Goal: Transaction & Acquisition: Purchase product/service

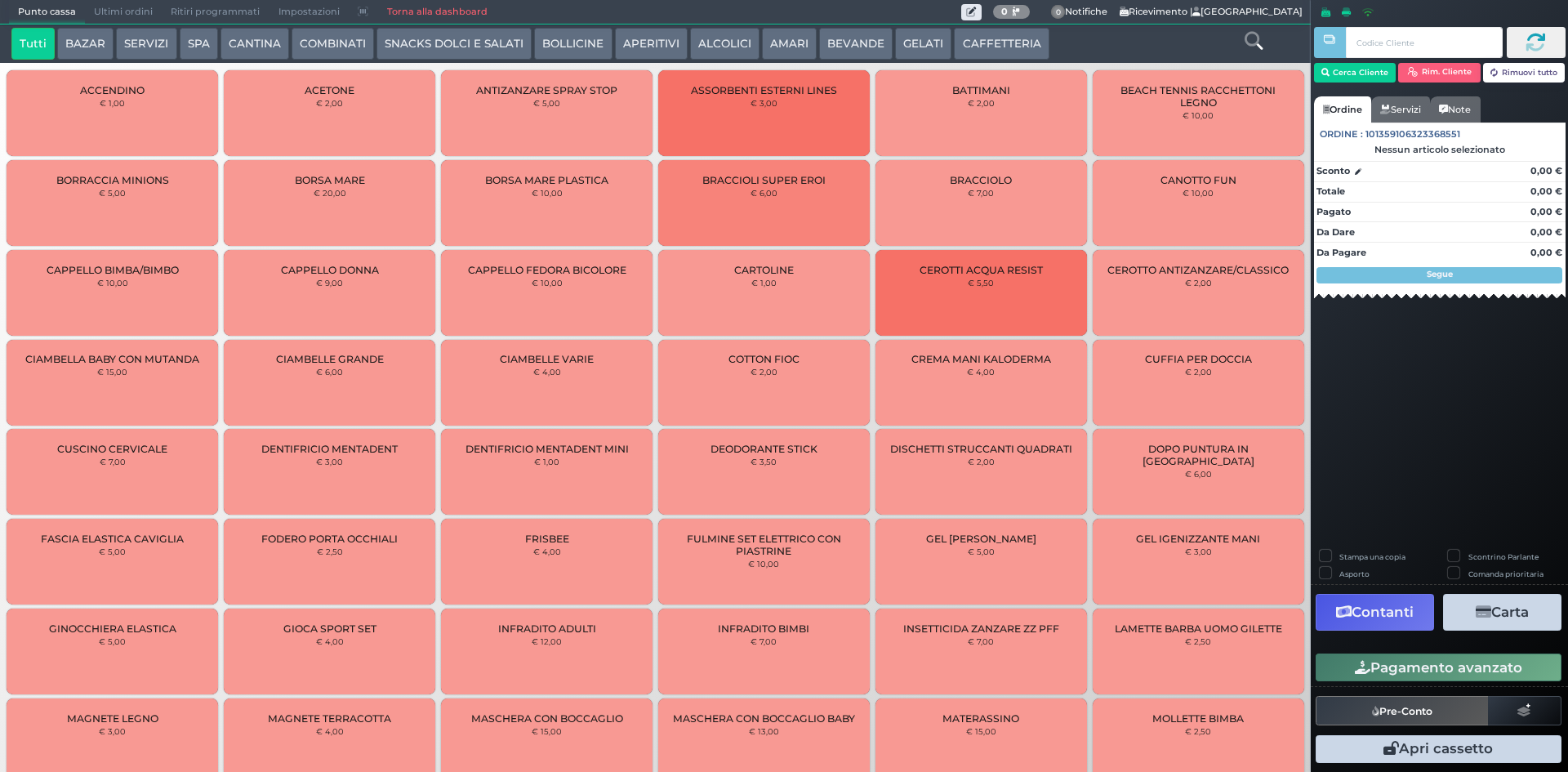
click at [387, 40] on button "SNACKS DOLCI E SALATI" at bounding box center [454, 44] width 155 height 33
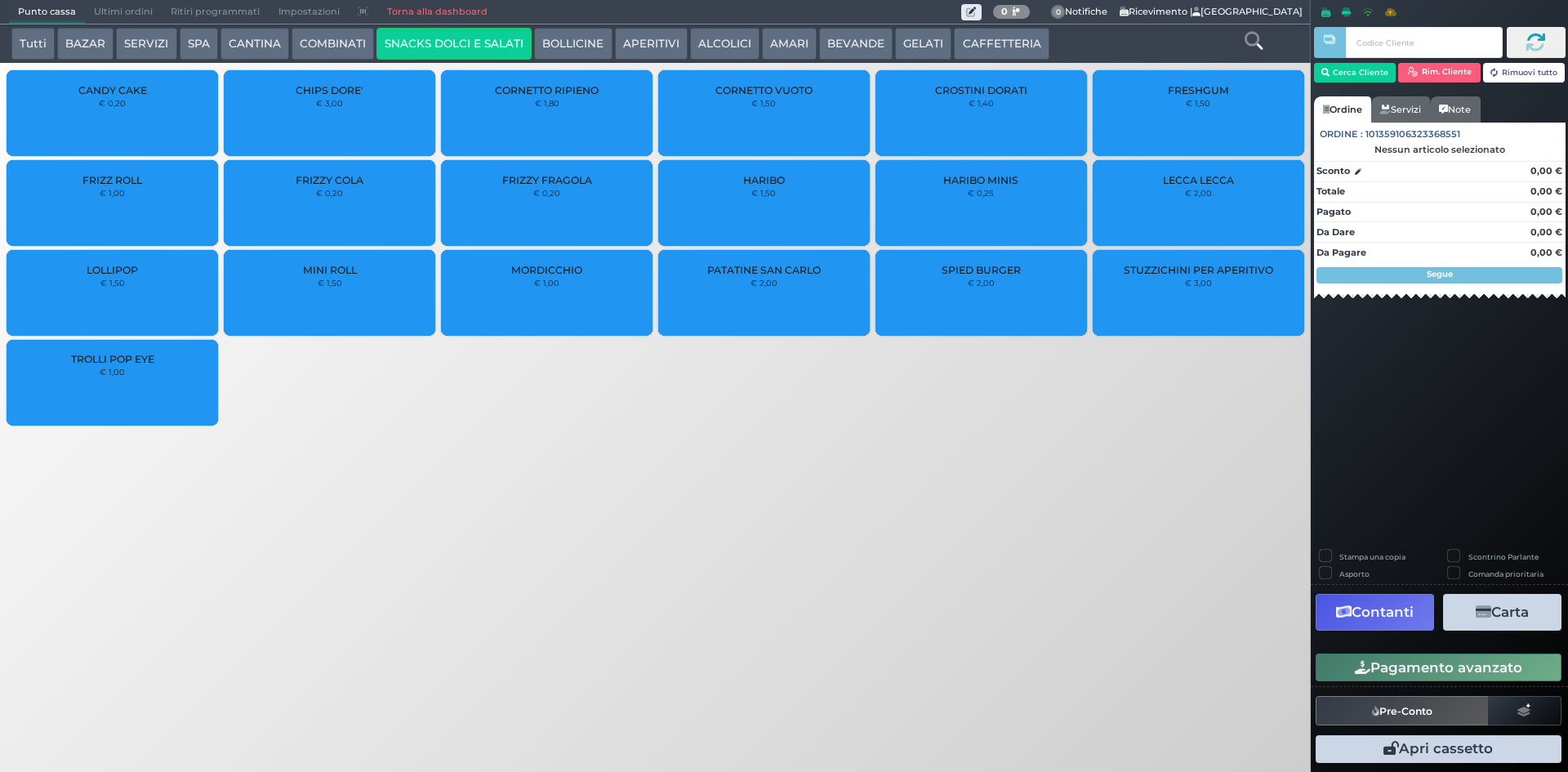
click at [922, 53] on button "GELATI" at bounding box center [923, 44] width 56 height 33
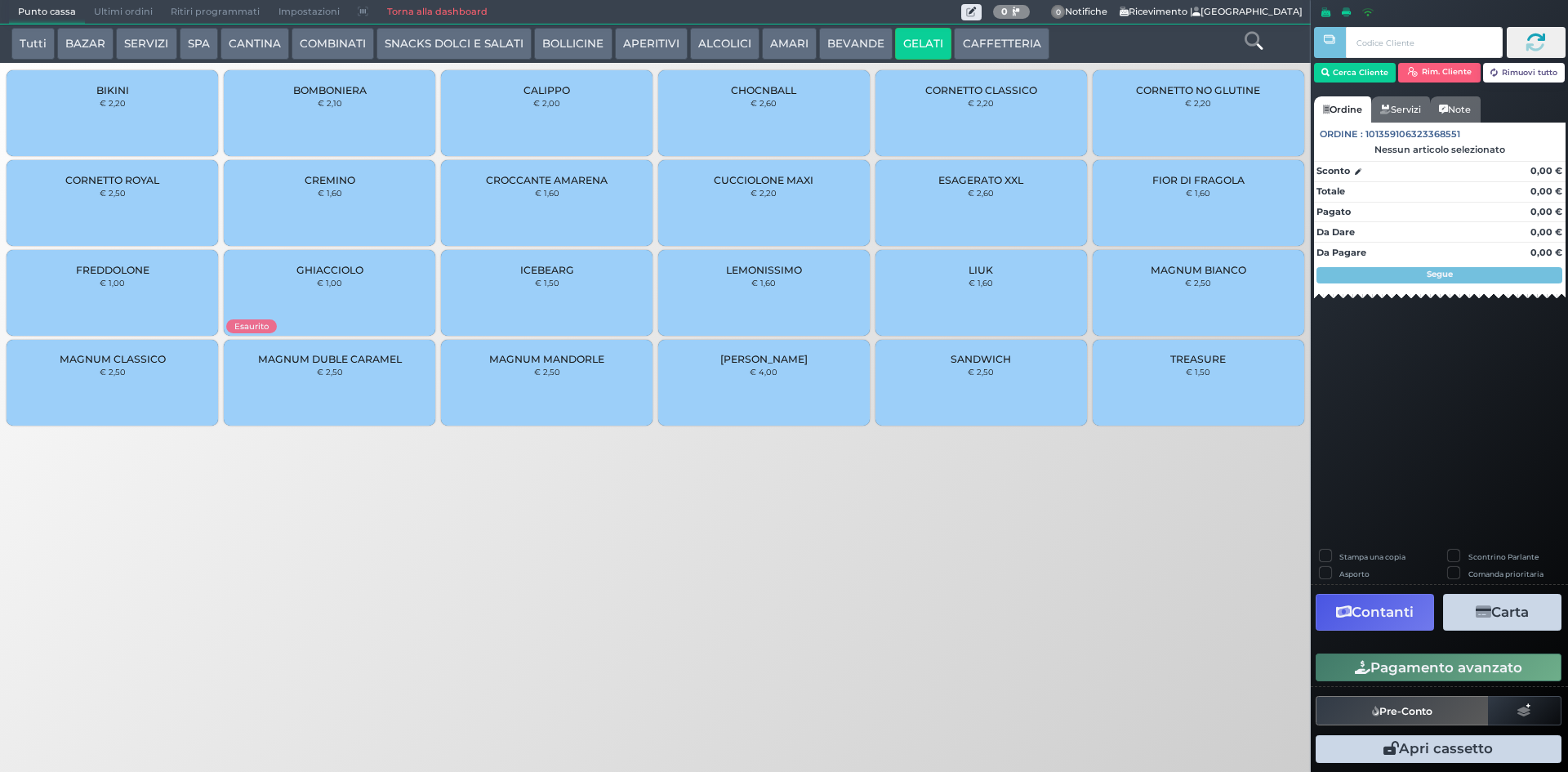
click at [541, 191] on small "€ 1,60" at bounding box center [547, 192] width 25 height 10
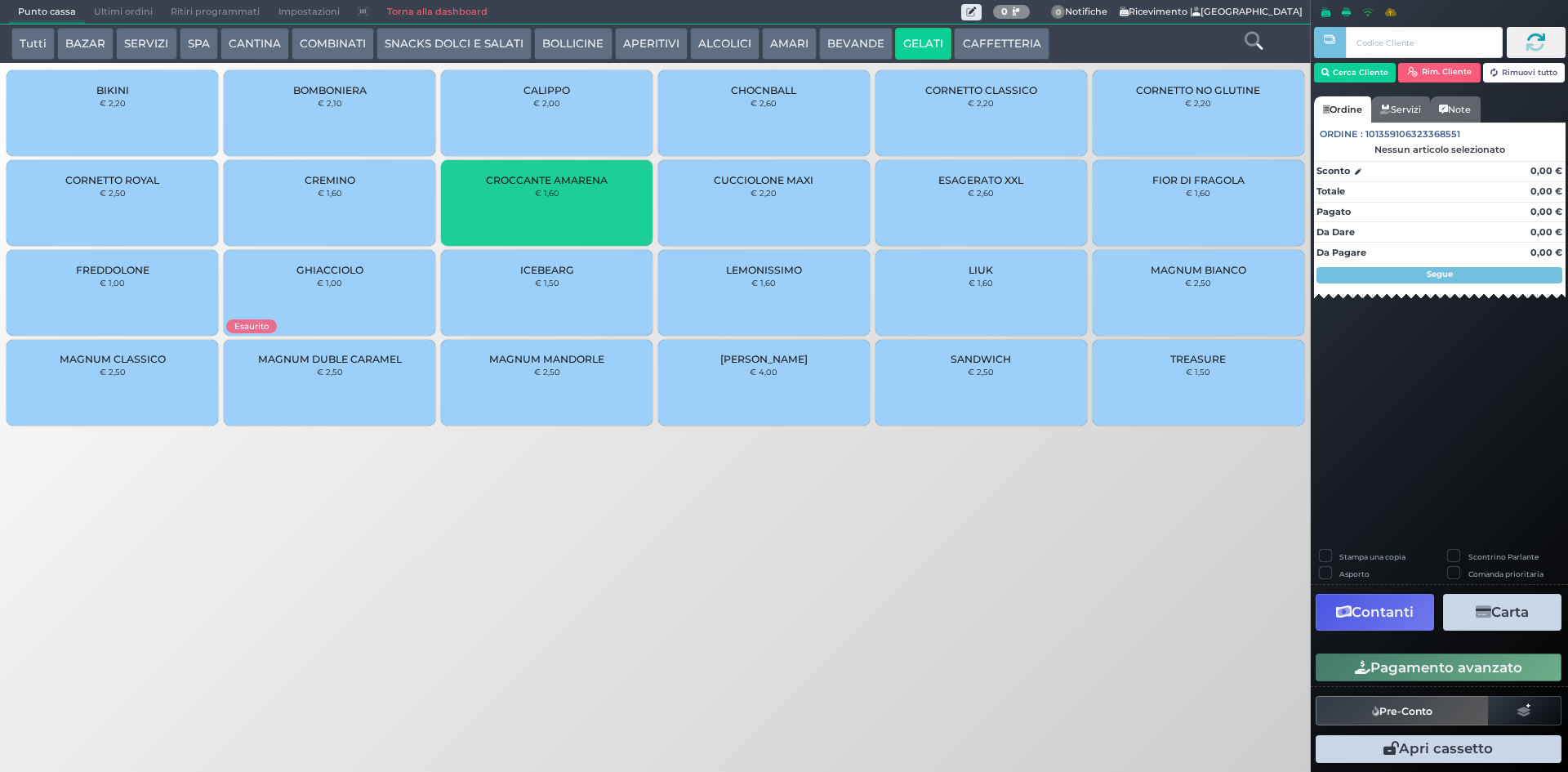
click at [1473, 659] on button "Pagamento avanzato" at bounding box center [1438, 667] width 245 height 28
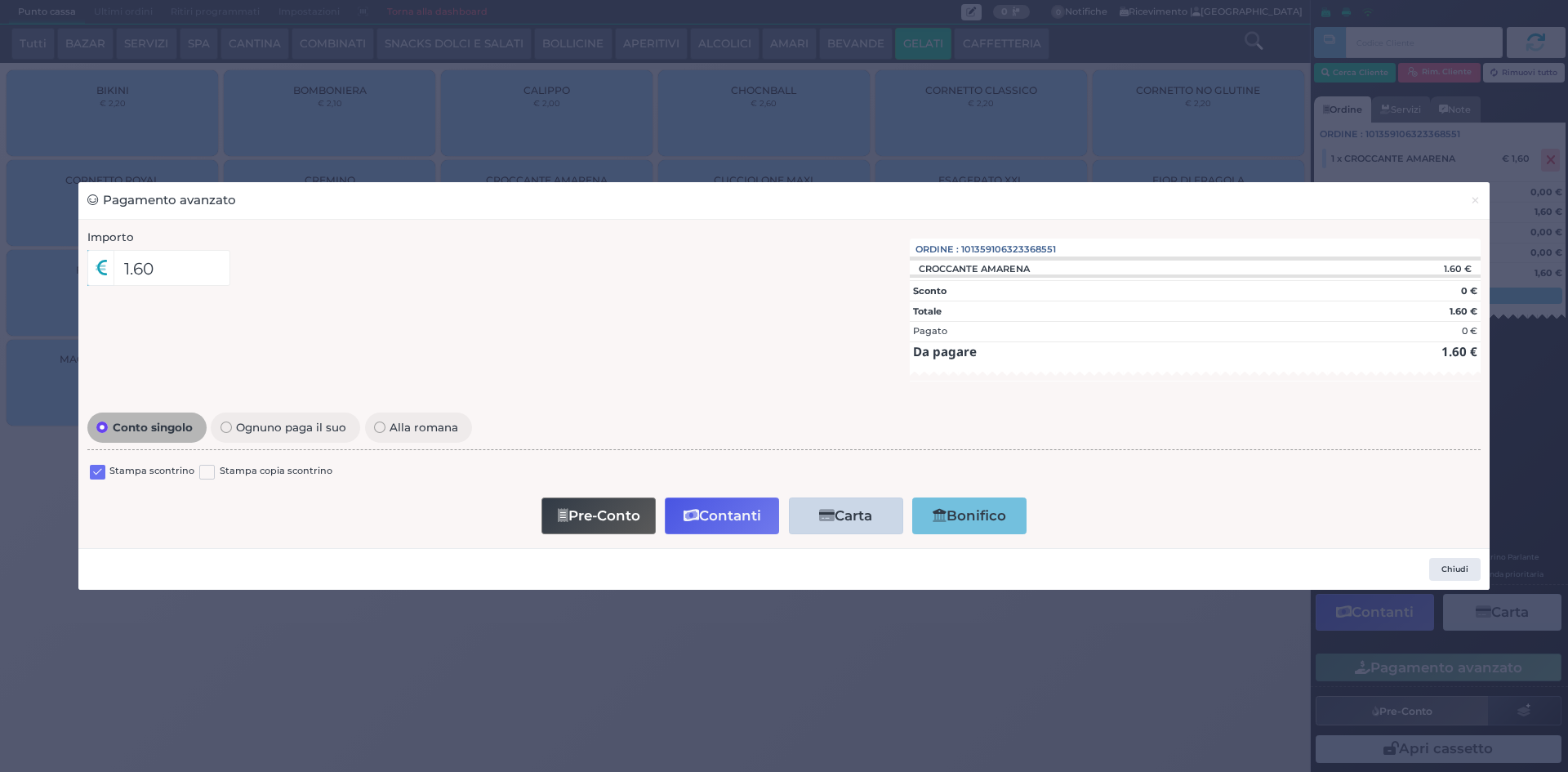
click at [112, 471] on label "Stampa scontrino" at bounding box center [151, 472] width 85 height 16
click at [97, 472] on label at bounding box center [98, 473] width 16 height 16
click at [0, 0] on input "checkbox" at bounding box center [0, 0] width 0 height 0
click at [739, 504] on button "Contanti" at bounding box center [722, 516] width 114 height 37
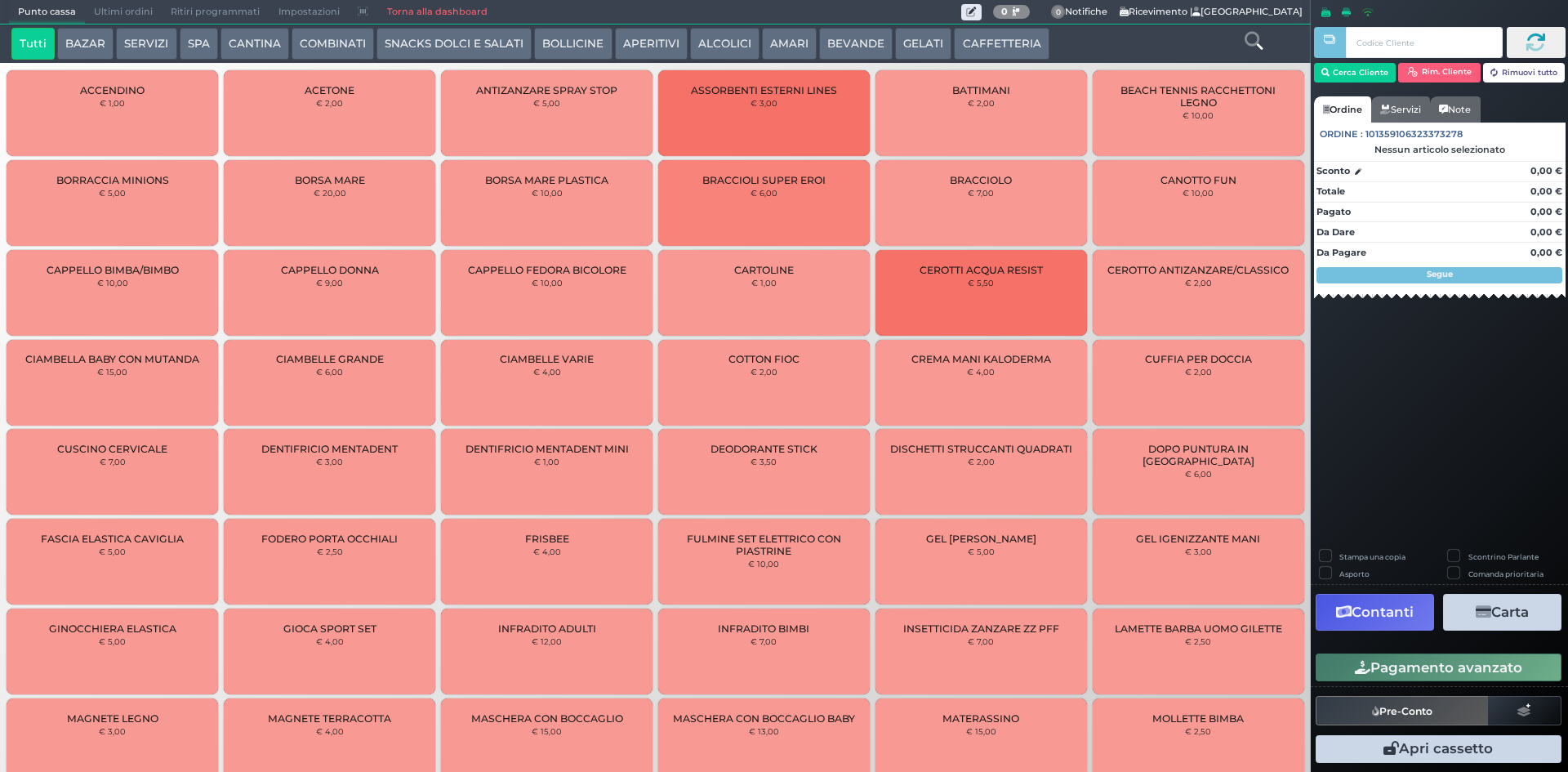
click at [121, 10] on span "Ultimi ordini" at bounding box center [123, 12] width 77 height 23
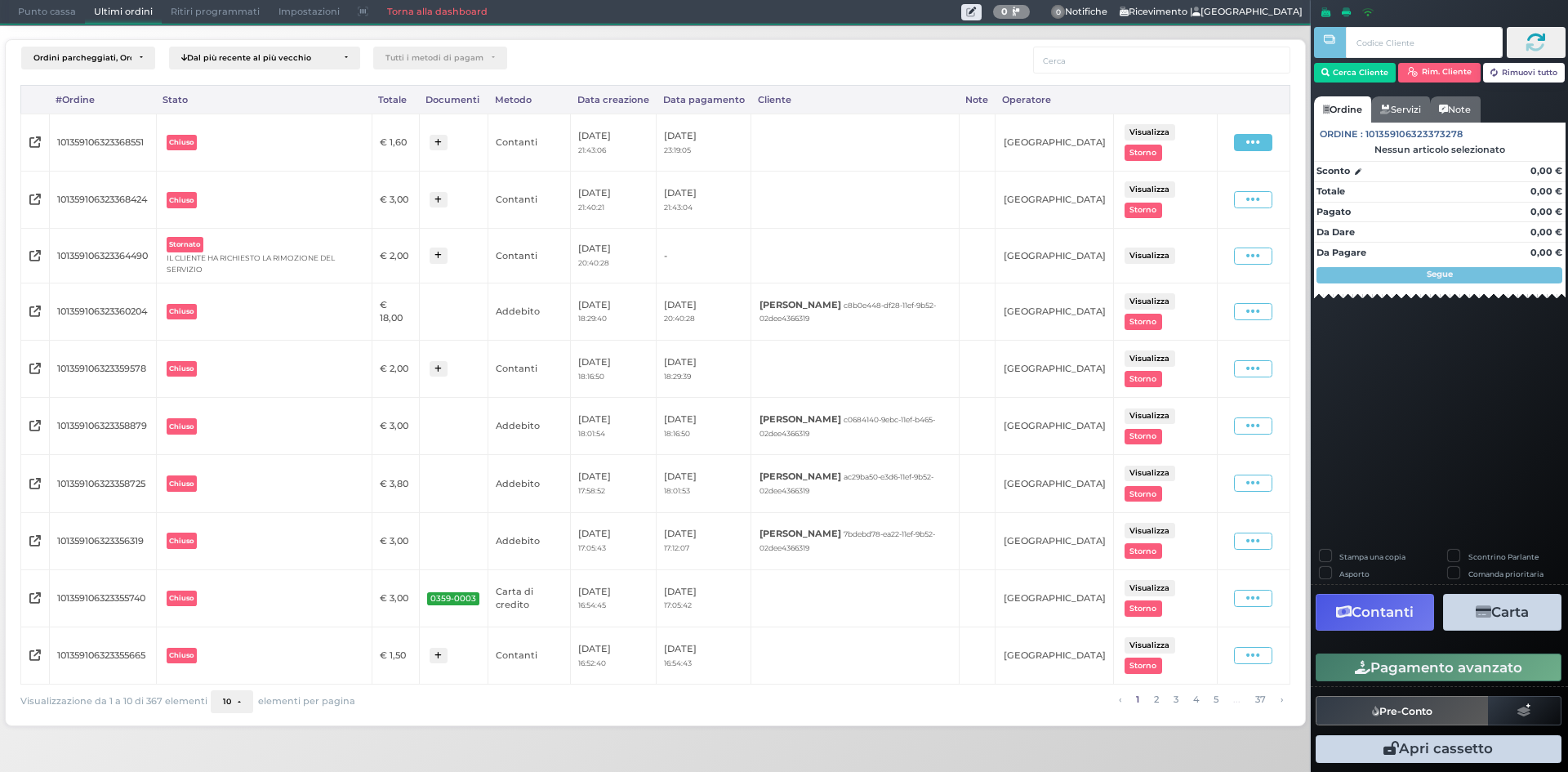
click at [1237, 142] on span at bounding box center [1253, 142] width 39 height 17
click at [1195, 193] on span "Ristampa Pre-Conto" at bounding box center [1219, 190] width 67 height 28
click at [71, 12] on span "Punto cassa" at bounding box center [47, 12] width 76 height 23
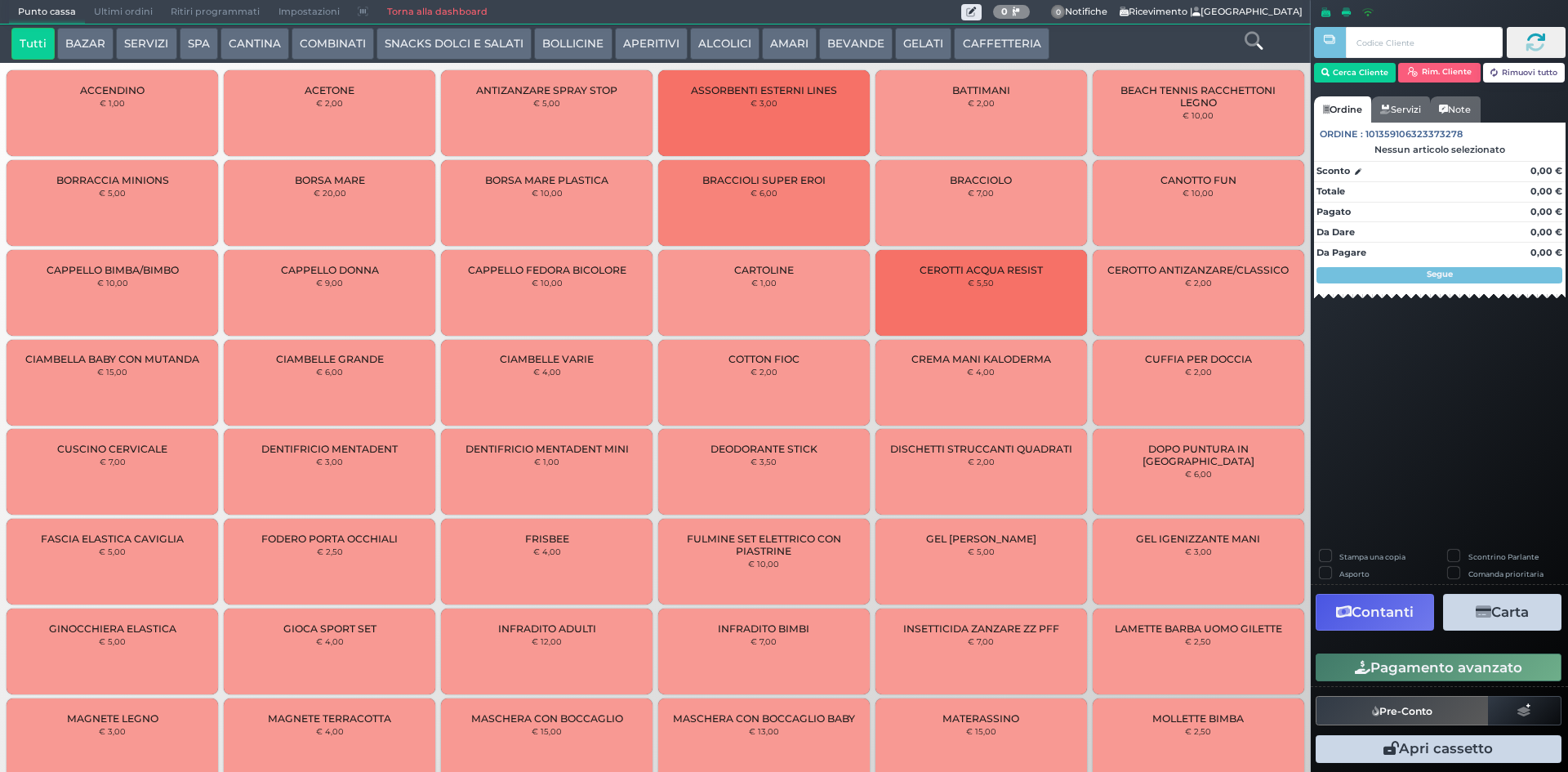
click at [401, 18] on link "Torna alla dashboard" at bounding box center [436, 12] width 119 height 23
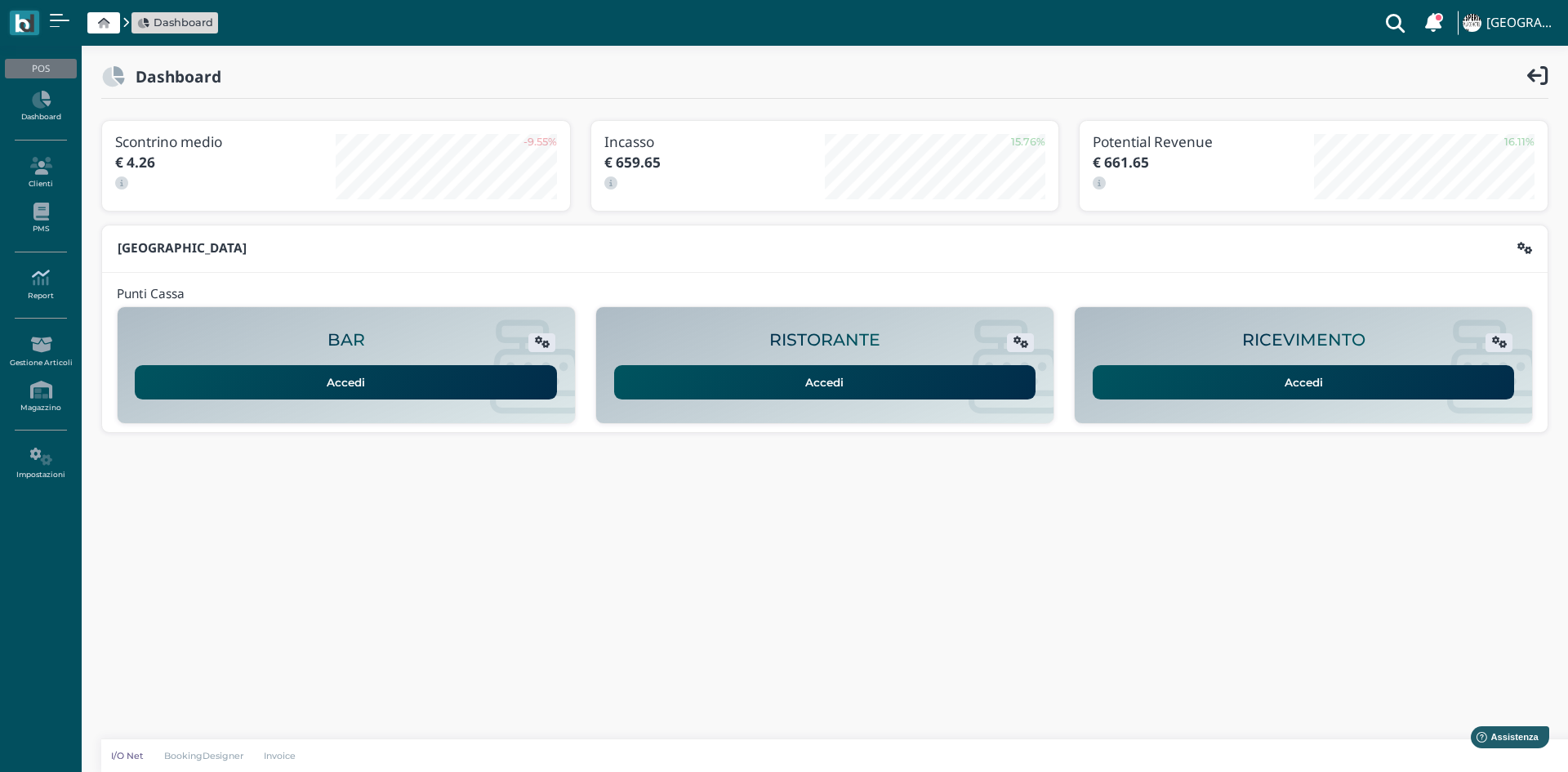
click at [40, 290] on link "Report" at bounding box center [40, 284] width 71 height 45
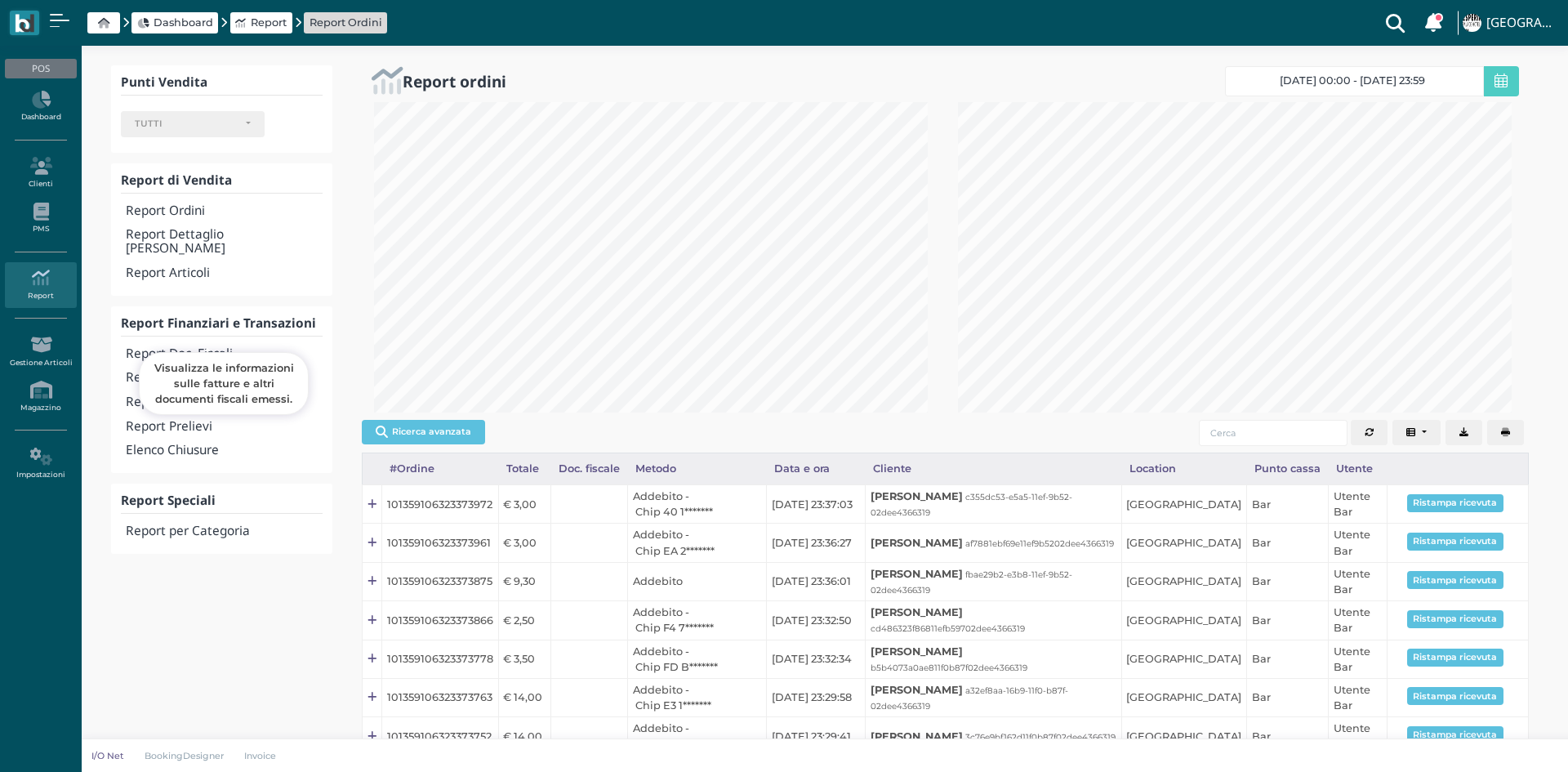
select select
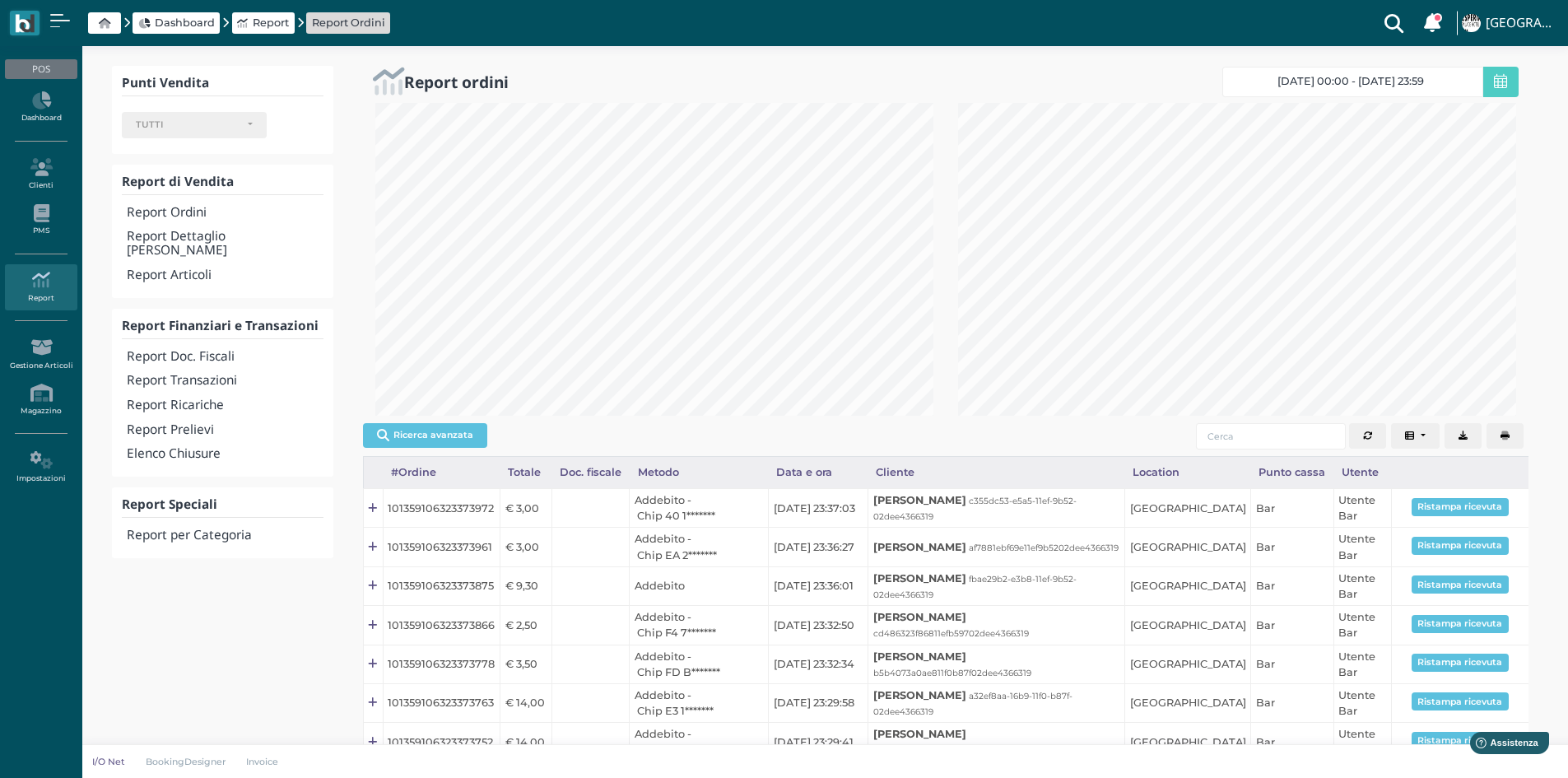
click at [168, 25] on span "Dashboard" at bounding box center [184, 23] width 60 height 16
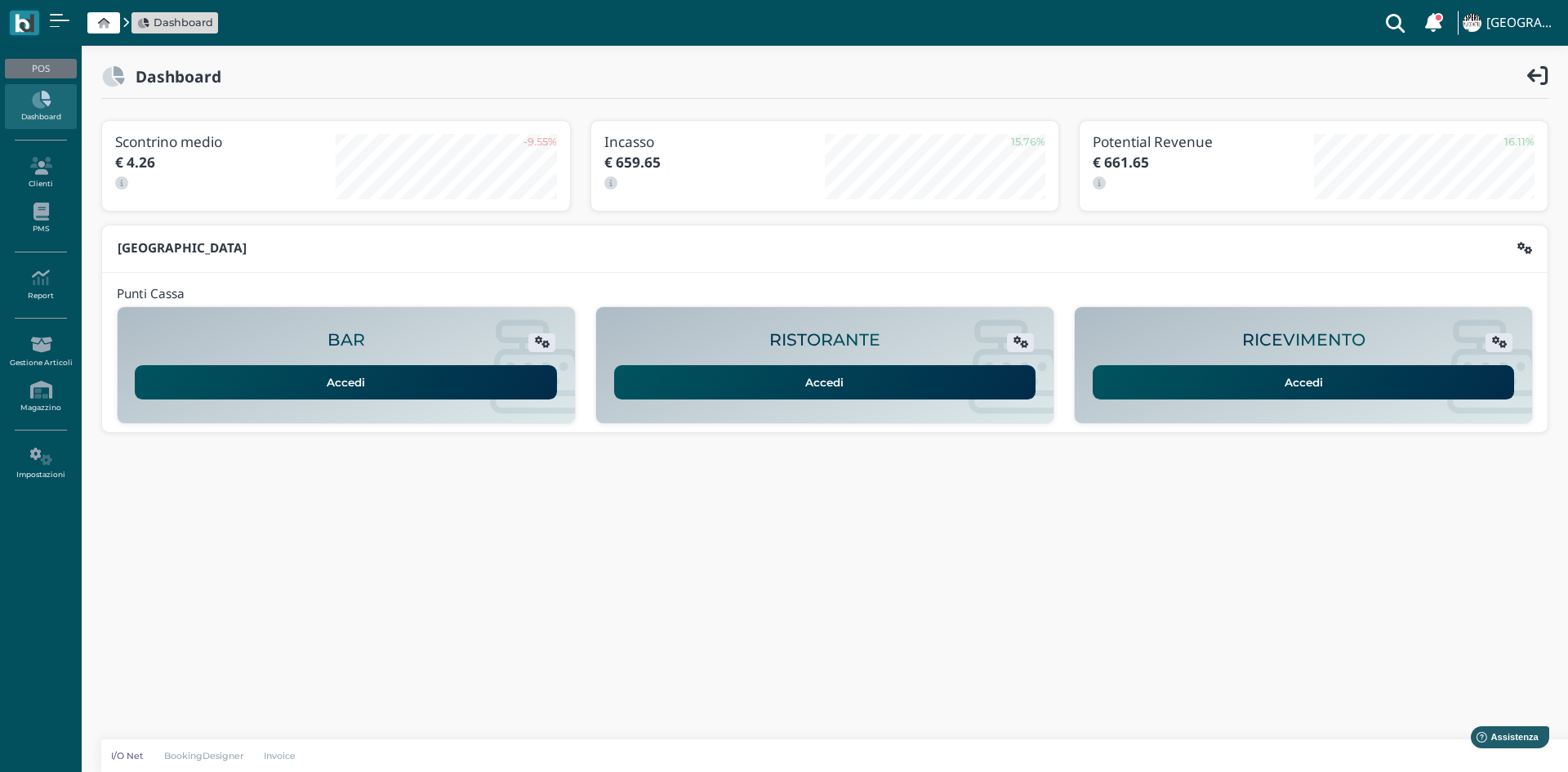
click at [1345, 386] on link "Accedi" at bounding box center [1304, 382] width 422 height 34
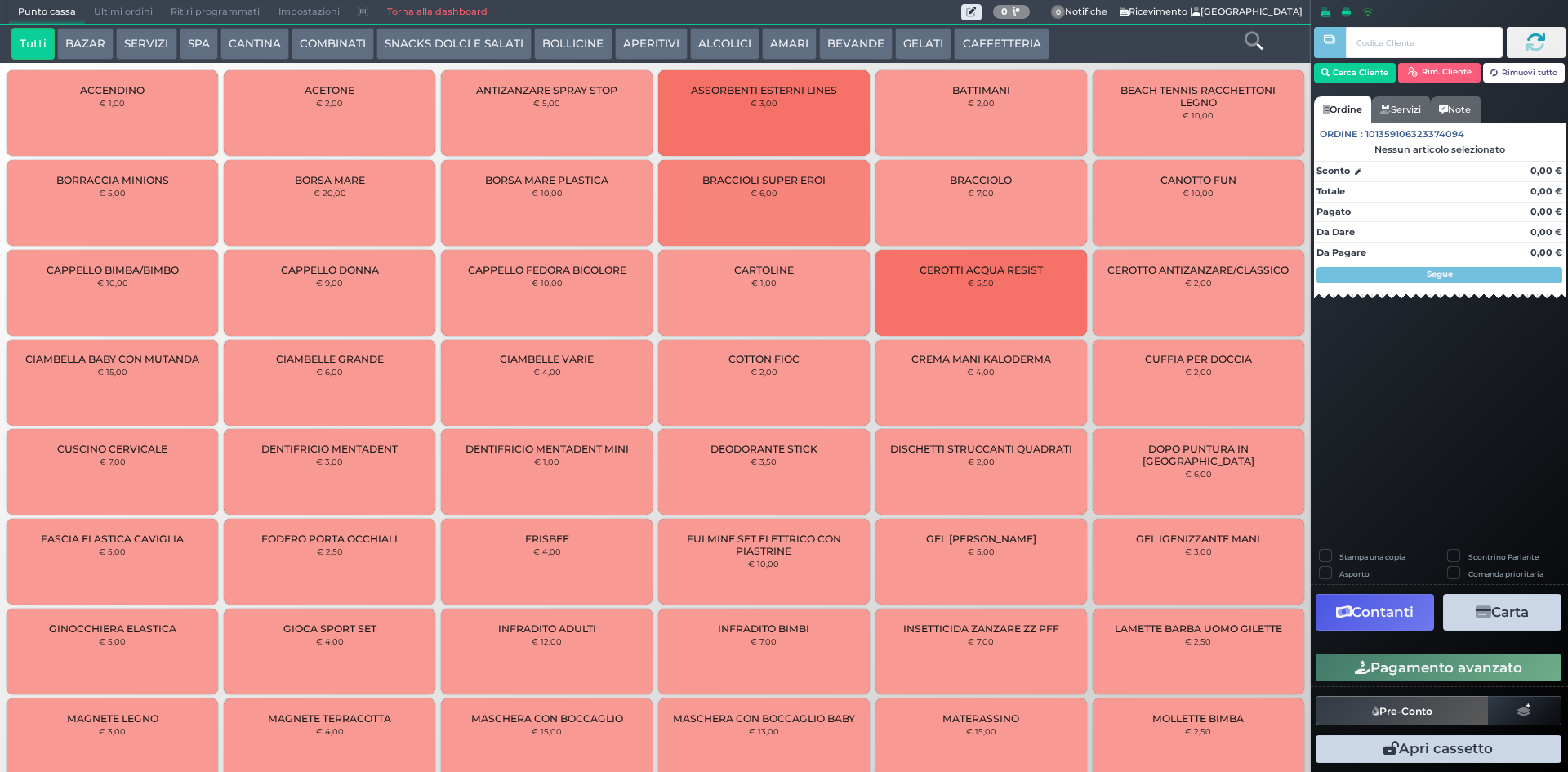
click at [187, 40] on button "SPA" at bounding box center [199, 44] width 39 height 33
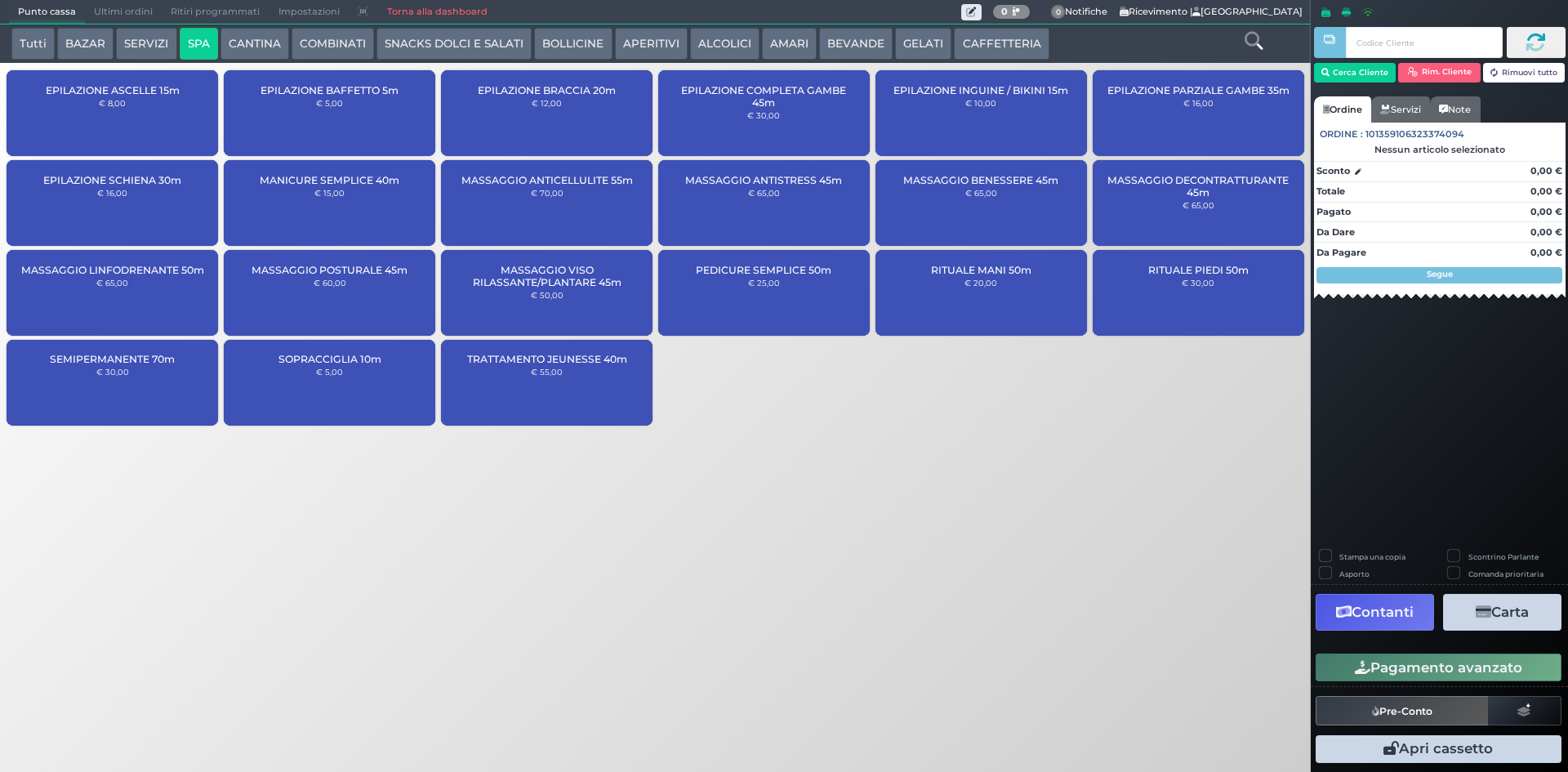
click at [1253, 198] on span "MASSAGGIO DECONTRATTURANTE 45m" at bounding box center [1198, 187] width 184 height 25
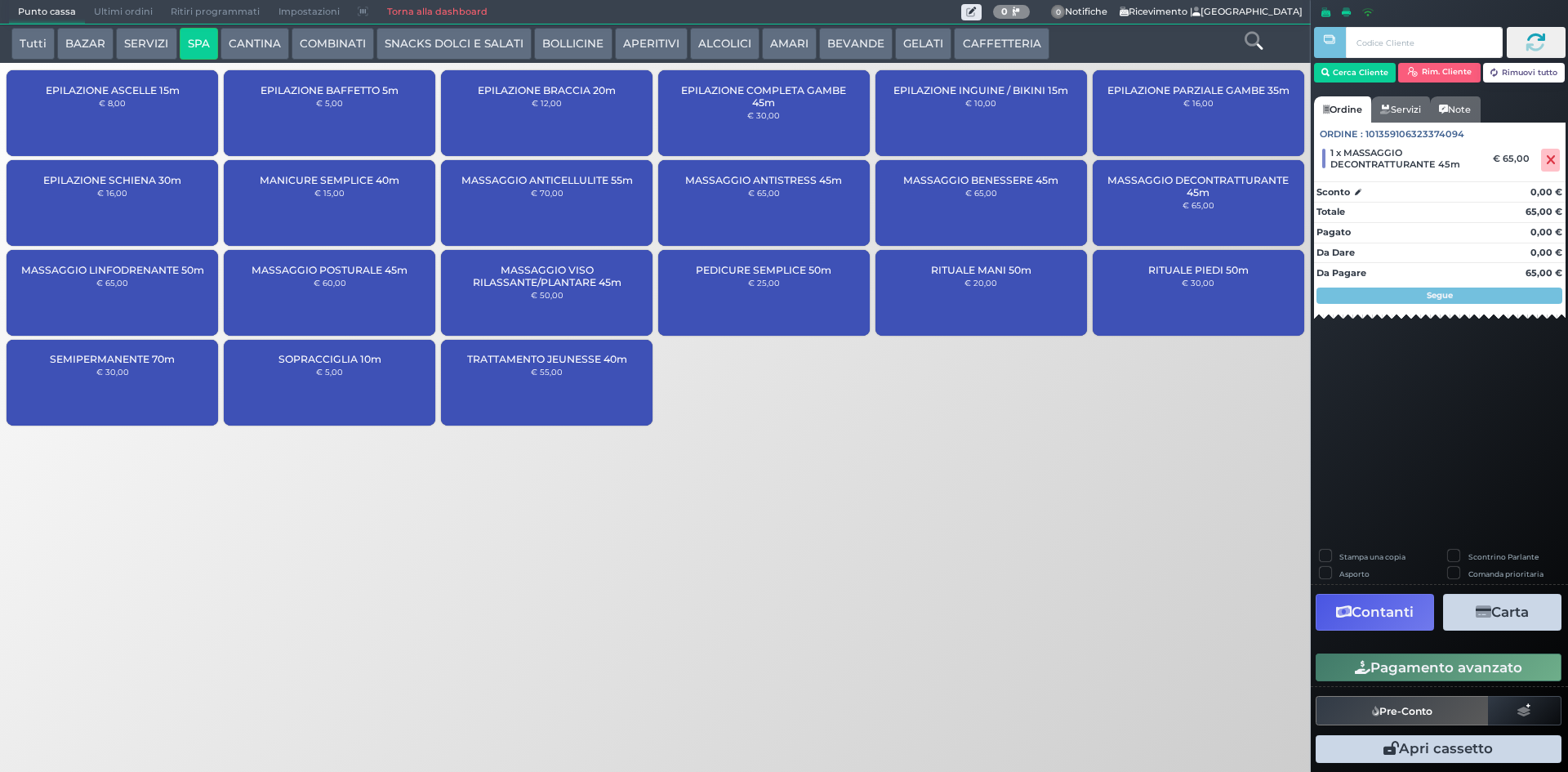
click at [1415, 665] on button "Pagamento avanzato" at bounding box center [1438, 667] width 245 height 28
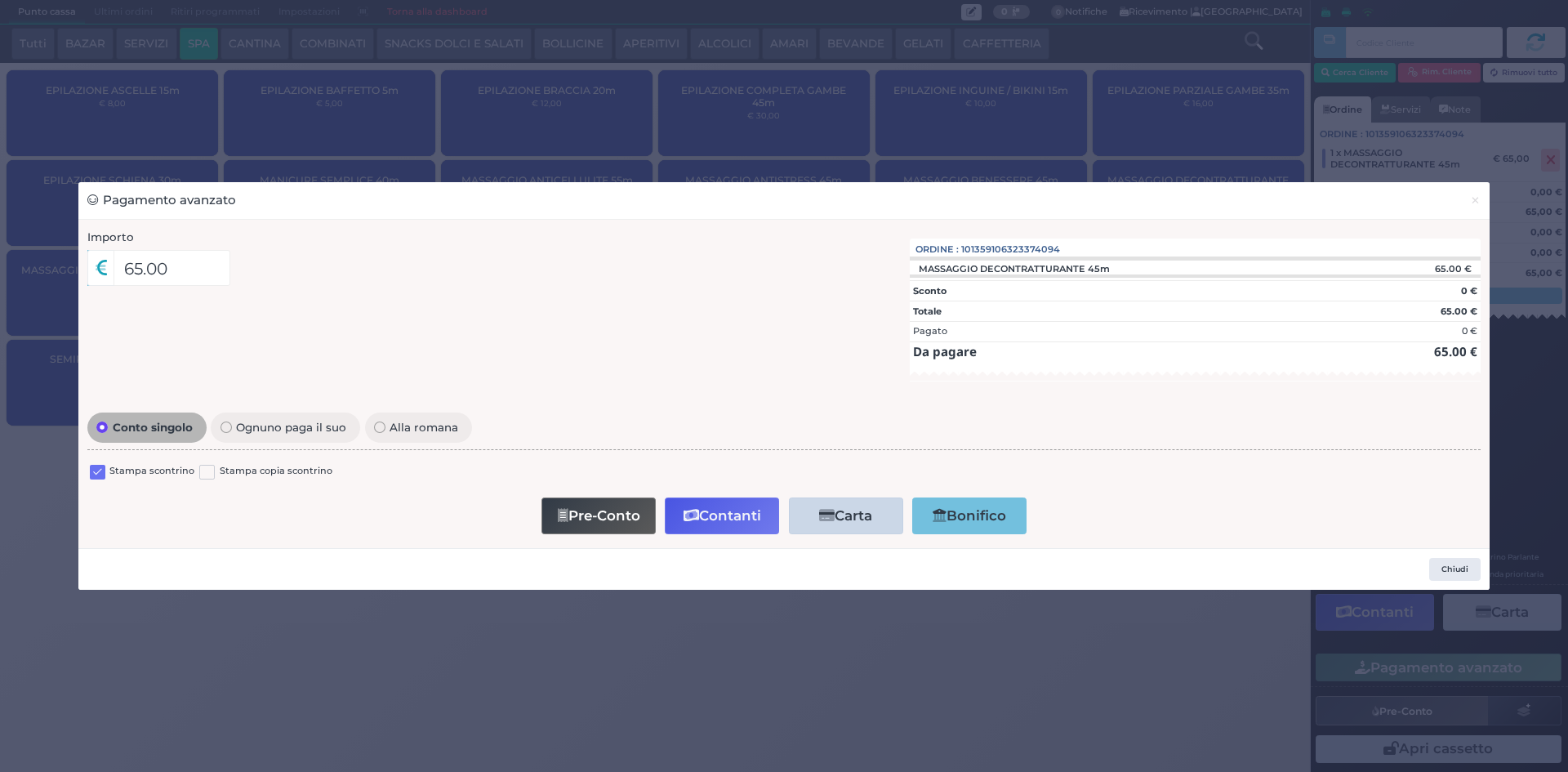
click at [94, 474] on label at bounding box center [98, 473] width 16 height 16
click at [0, 0] on input "checkbox" at bounding box center [0, 0] width 0 height 0
click at [900, 622] on div "Pagamento avanzato × Importo 65.00 Importo Totale 65.00 Quote 1 1" at bounding box center [784, 386] width 1568 height 772
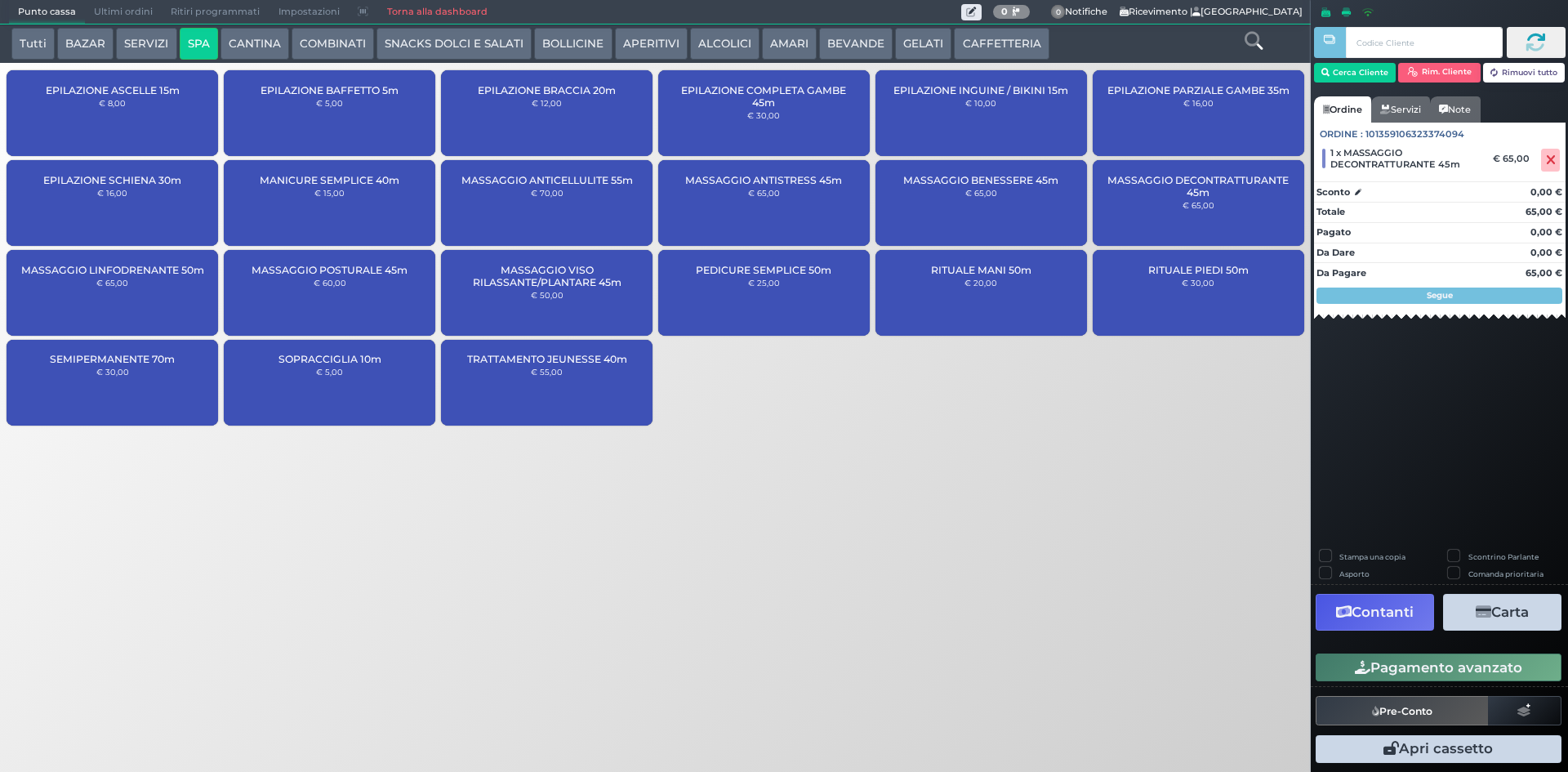
click at [992, 230] on div "MASSAGGIO BENESSERE 45m € 65,00" at bounding box center [981, 202] width 211 height 85
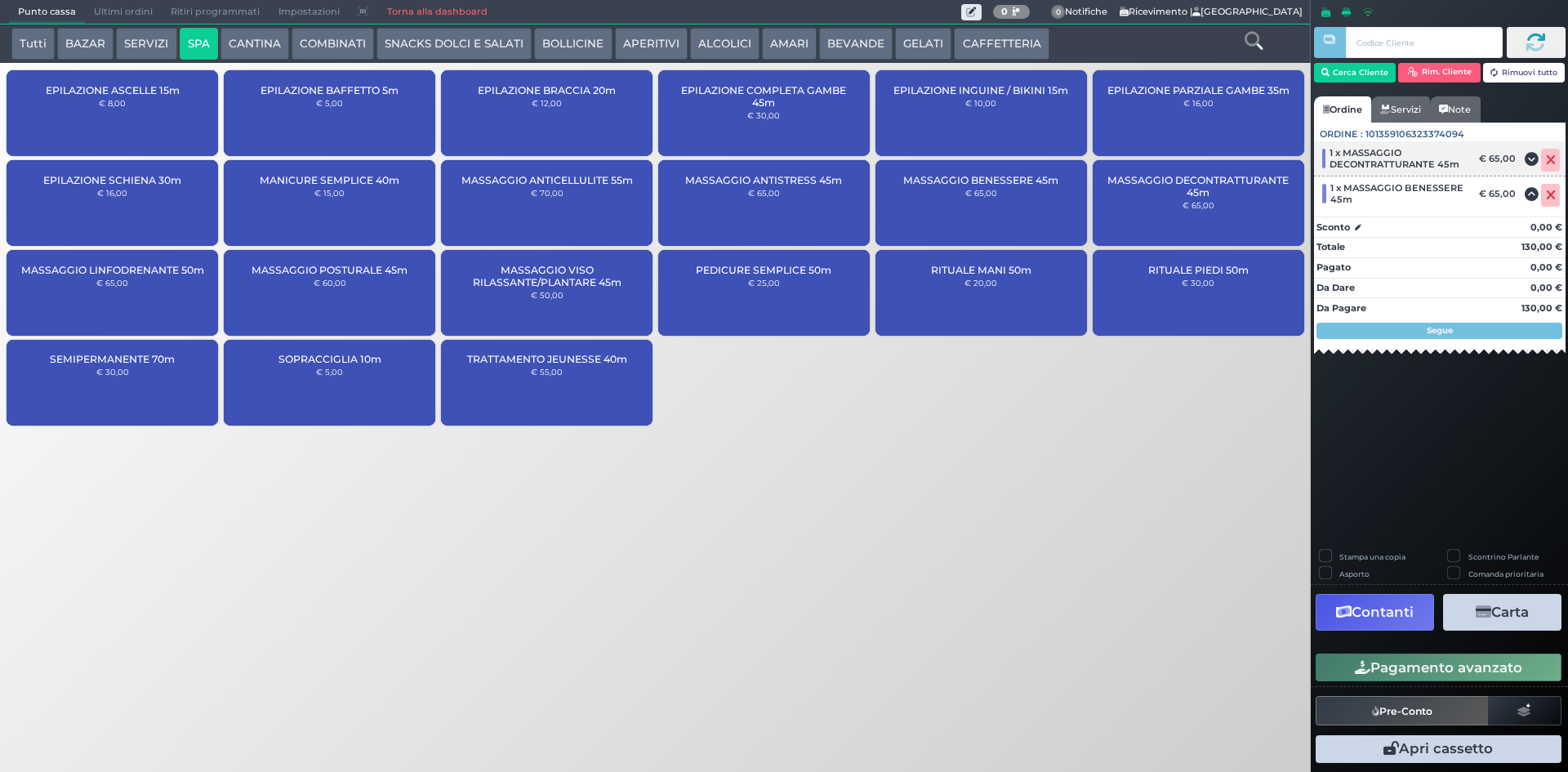
click at [1549, 160] on icon at bounding box center [1550, 160] width 10 height 1
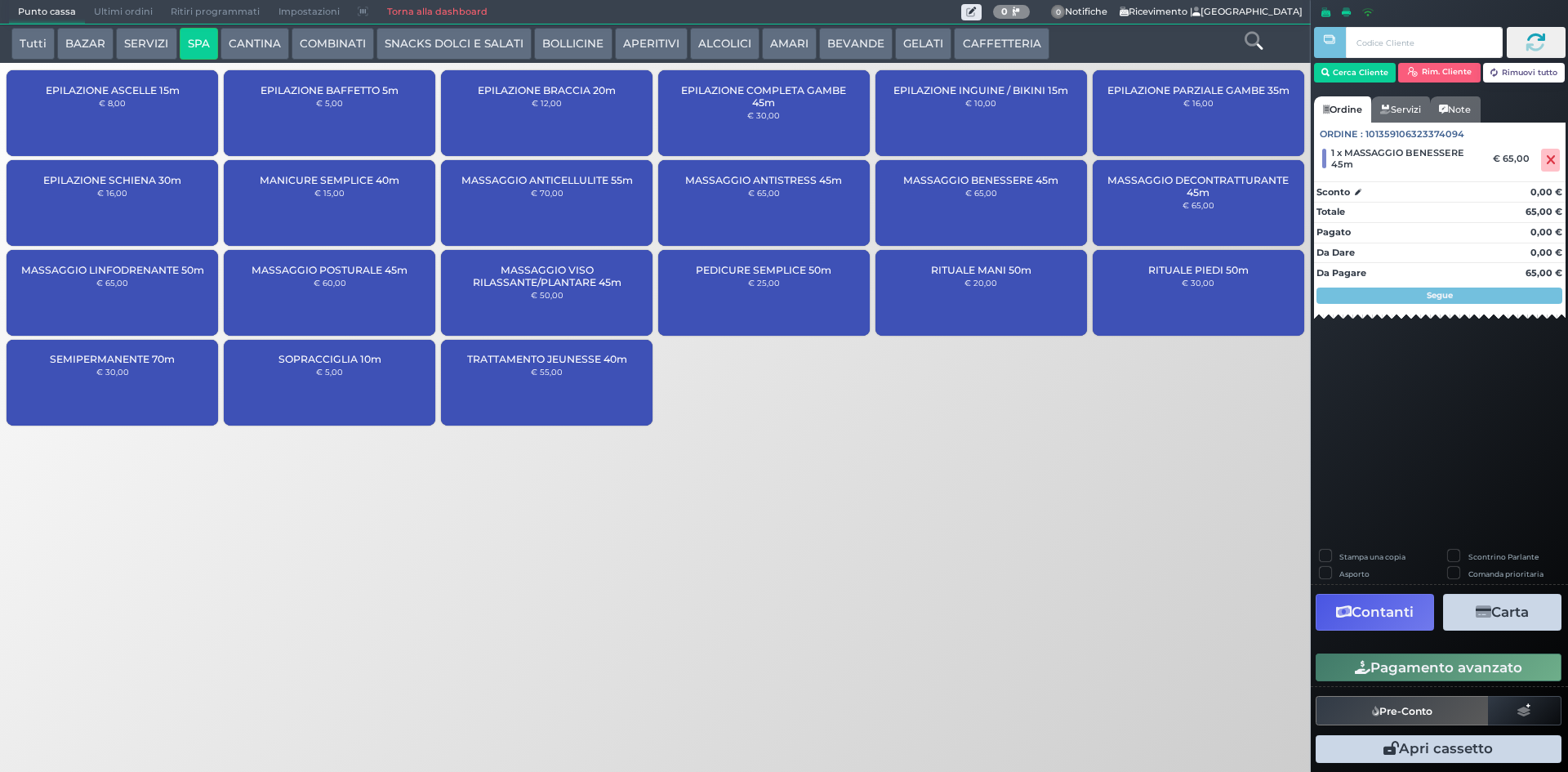
click at [1440, 679] on button "Pagamento avanzato" at bounding box center [1438, 667] width 245 height 28
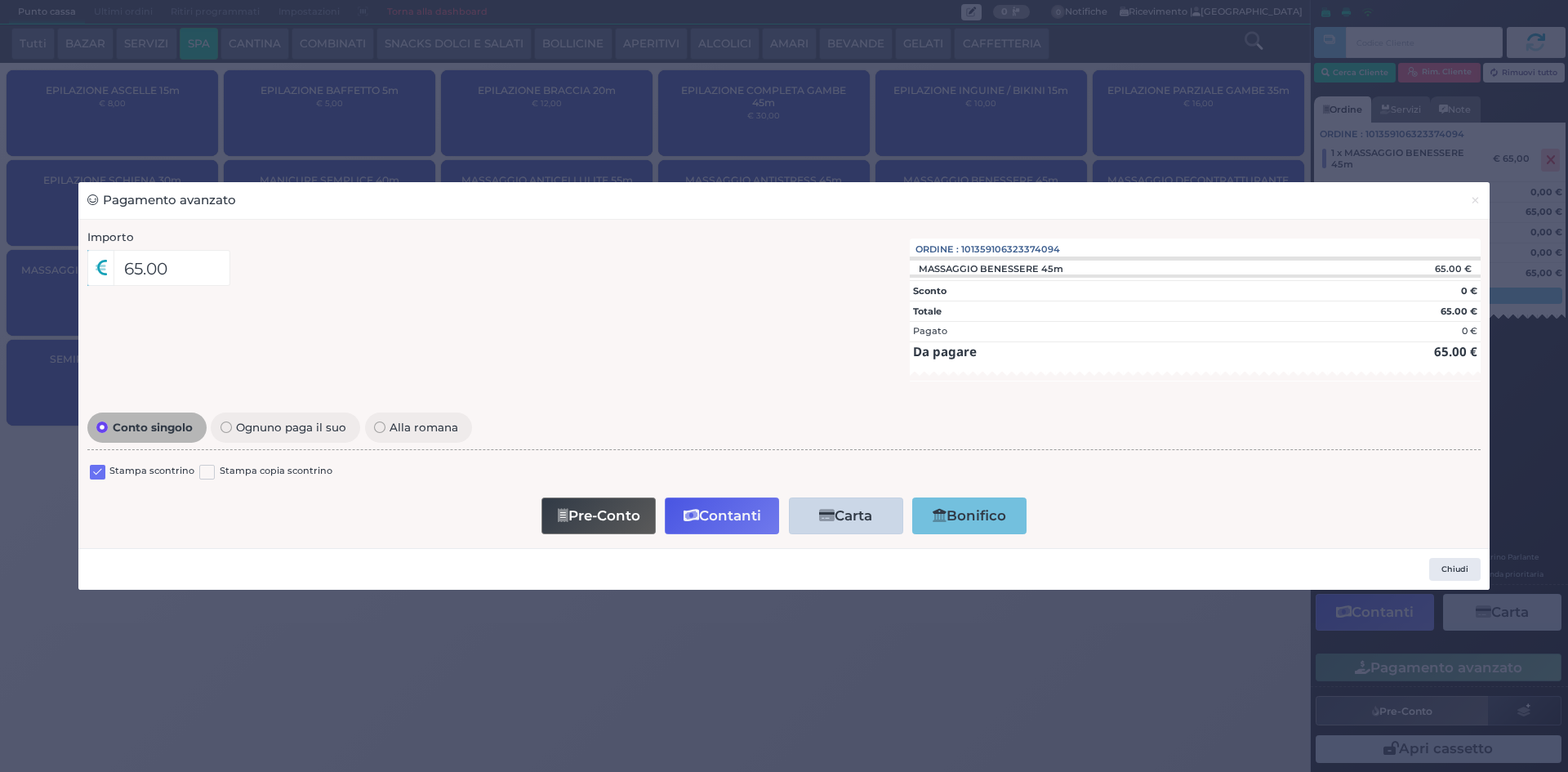
drag, startPoint x: 100, startPoint y: 474, endPoint x: 509, endPoint y: 526, distance: 412.3
click at [102, 474] on label at bounding box center [98, 473] width 16 height 16
click at [0, 0] on input "checkbox" at bounding box center [0, 0] width 0 height 0
click at [728, 509] on button "Contanti" at bounding box center [722, 516] width 114 height 37
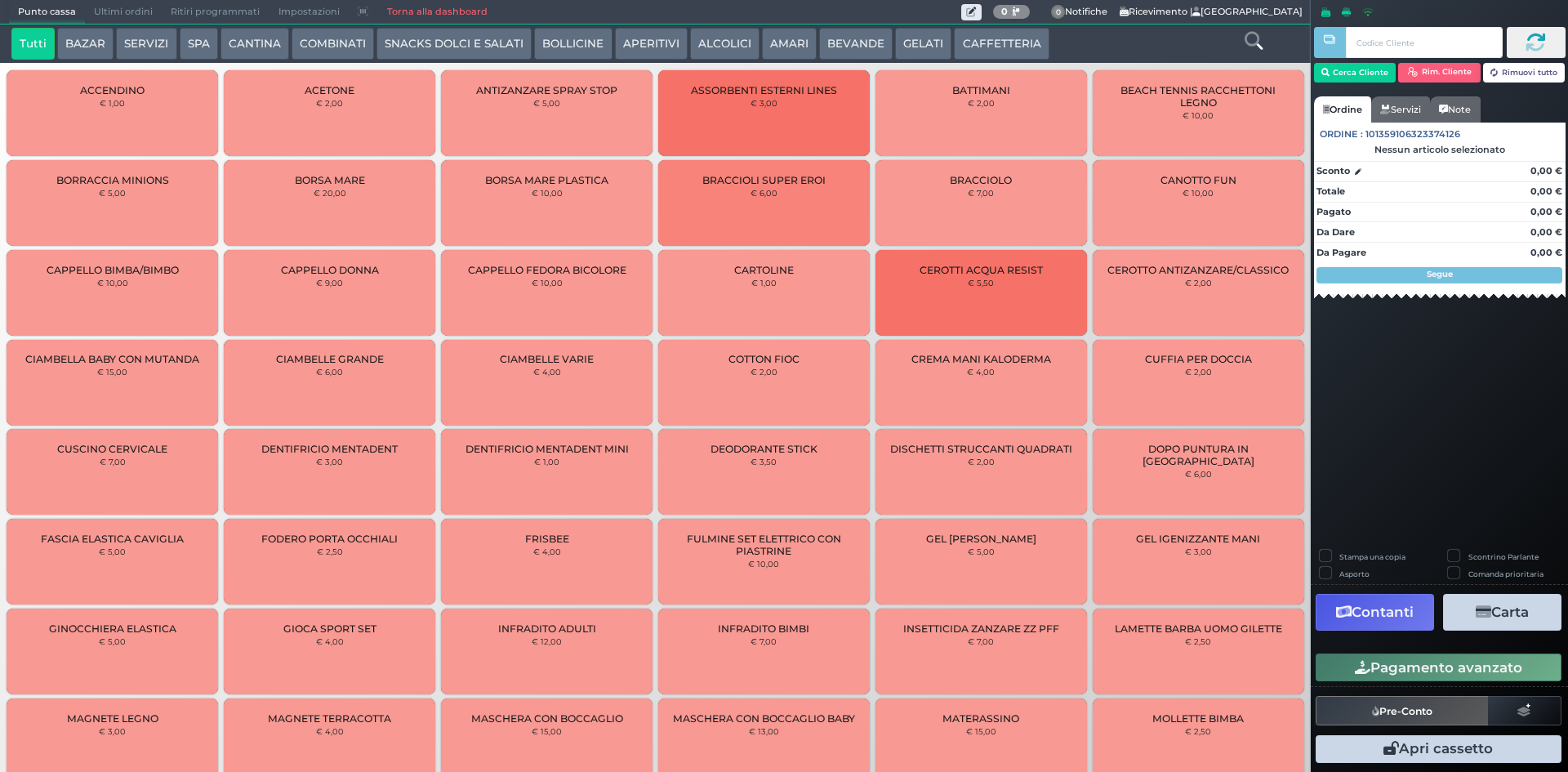
click at [149, 8] on span "Ultimi ordini" at bounding box center [123, 12] width 77 height 23
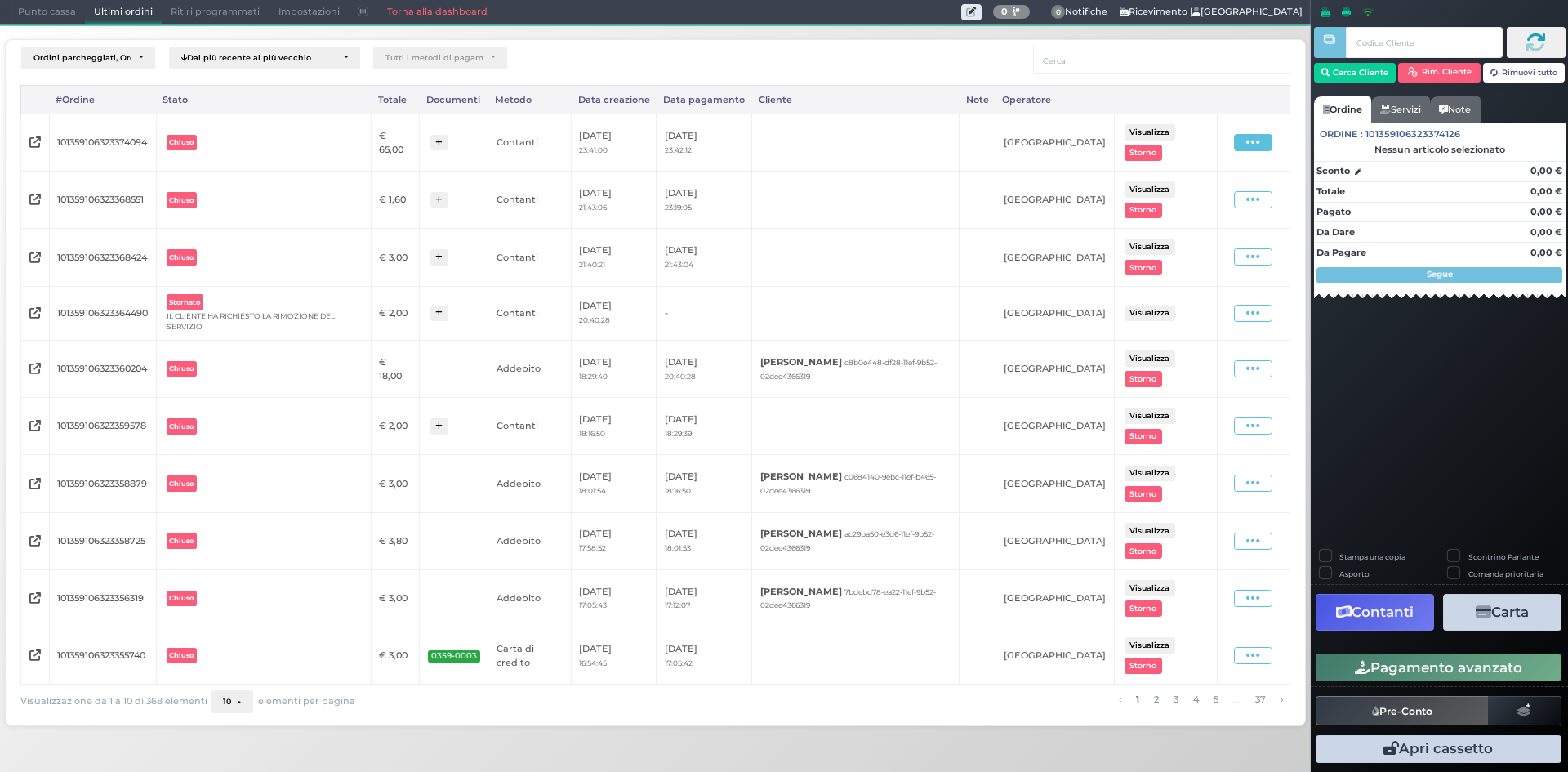
click at [1264, 145] on span at bounding box center [1253, 142] width 39 height 17
click at [1231, 188] on span "Ristampa Pre-Conto" at bounding box center [1219, 190] width 67 height 28
click at [431, 9] on link "Torna alla dashboard" at bounding box center [436, 12] width 119 height 23
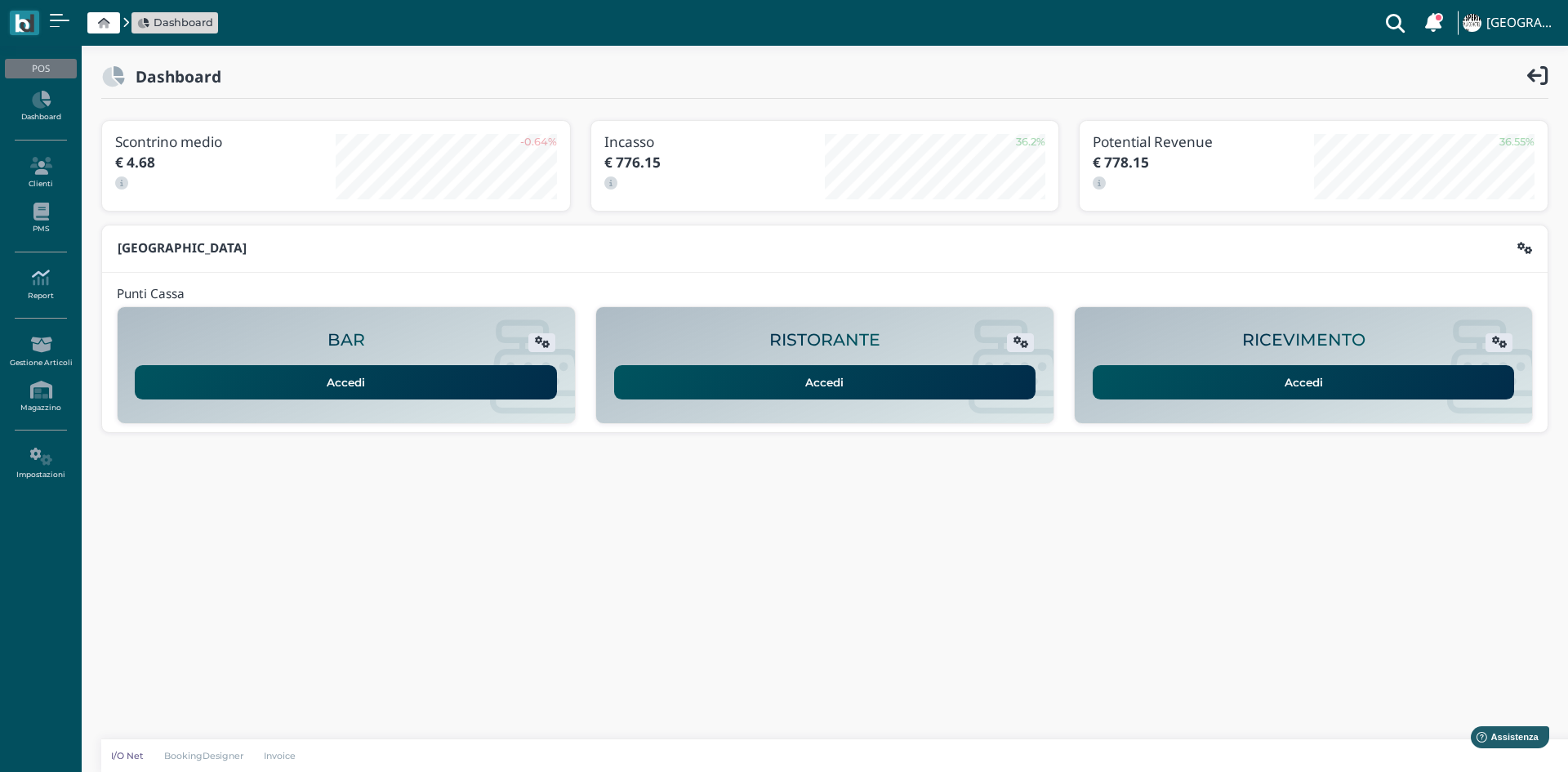
click at [51, 282] on icon at bounding box center [40, 277] width 71 height 18
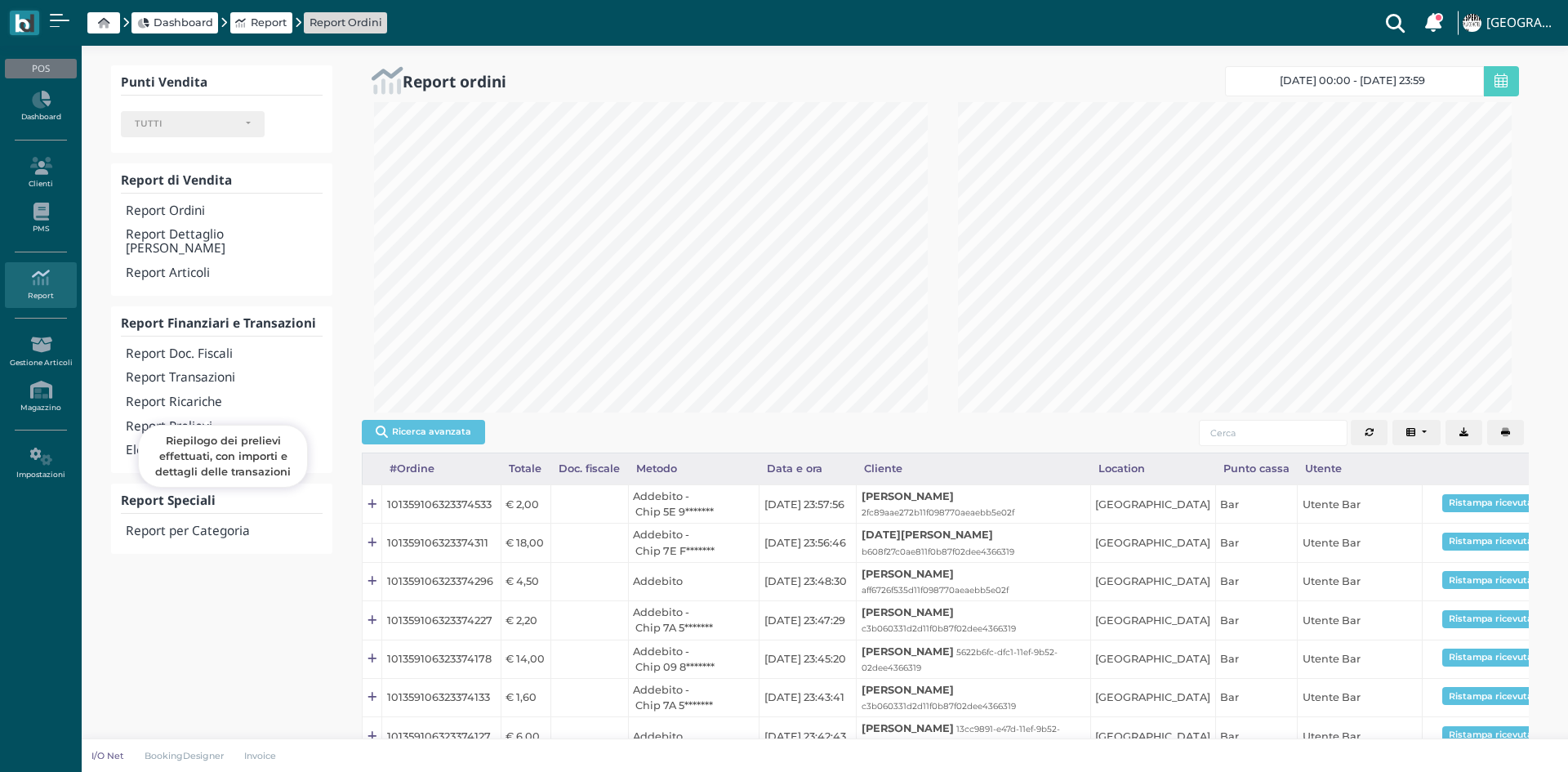
select select
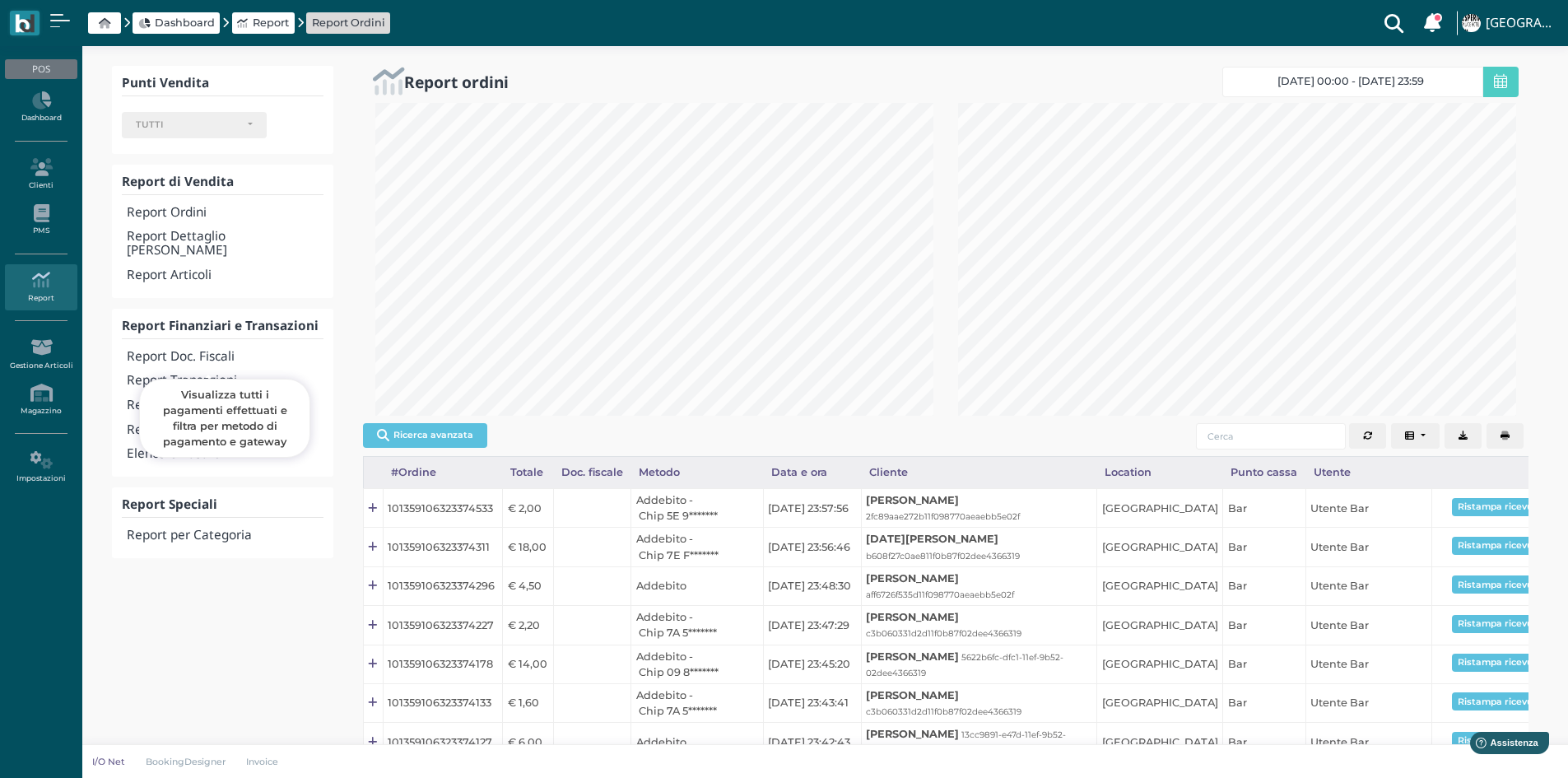
click at [211, 373] on h4 "Report Transazioni" at bounding box center [224, 381] width 196 height 14
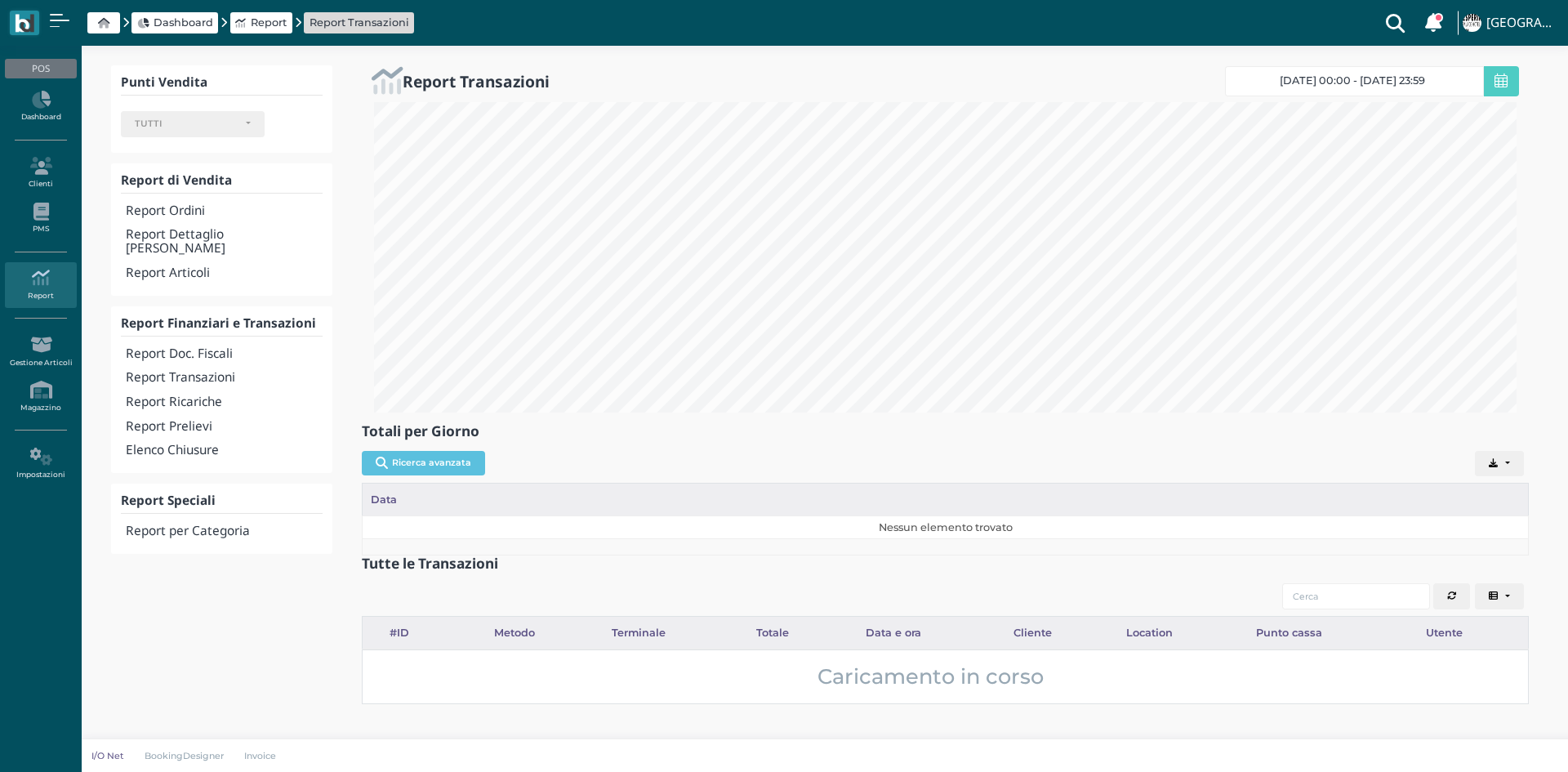
select select
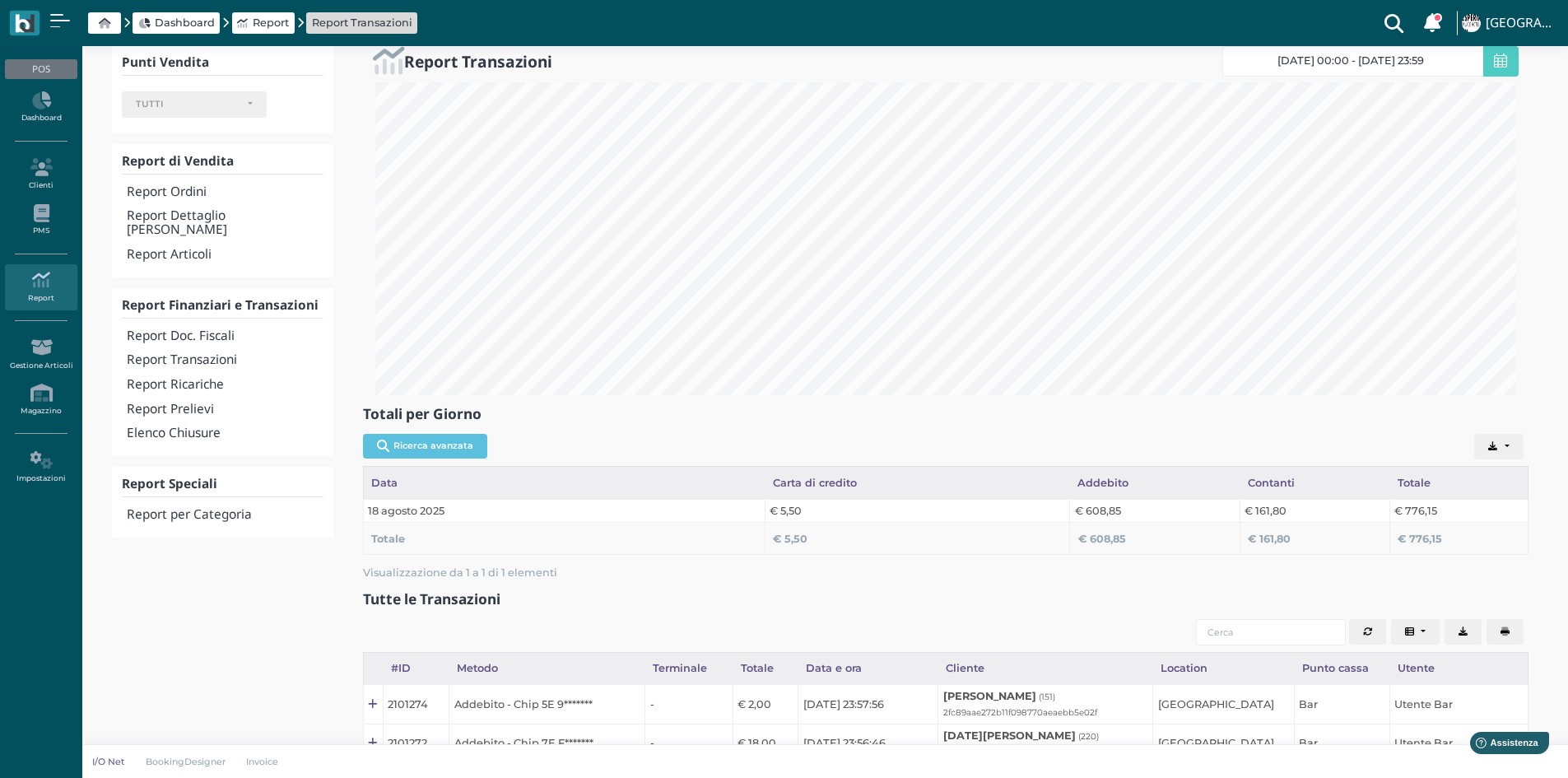
scroll to position [27, 0]
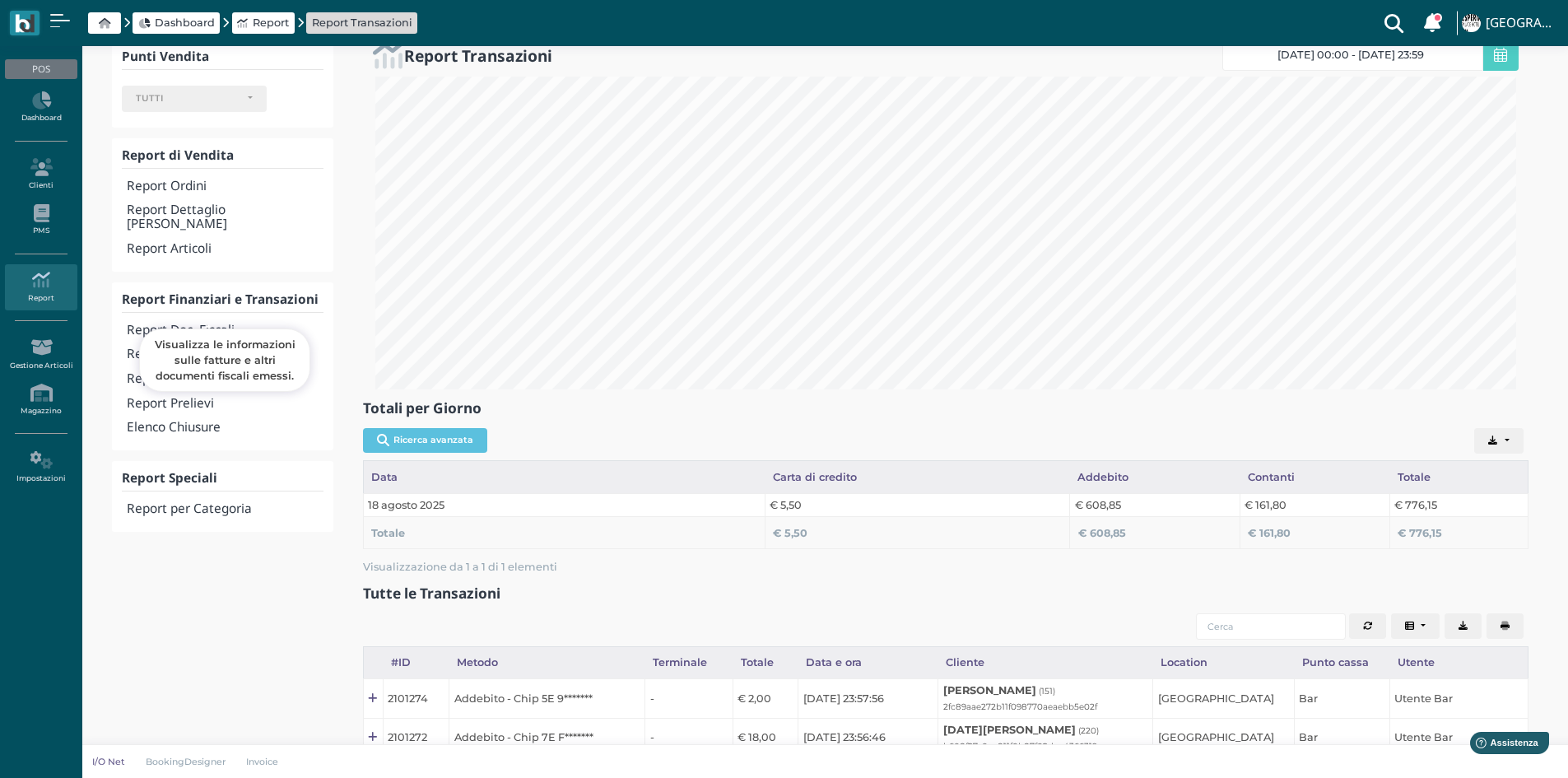
click at [223, 324] on h4 "Report Doc. Fiscali" at bounding box center [224, 331] width 196 height 14
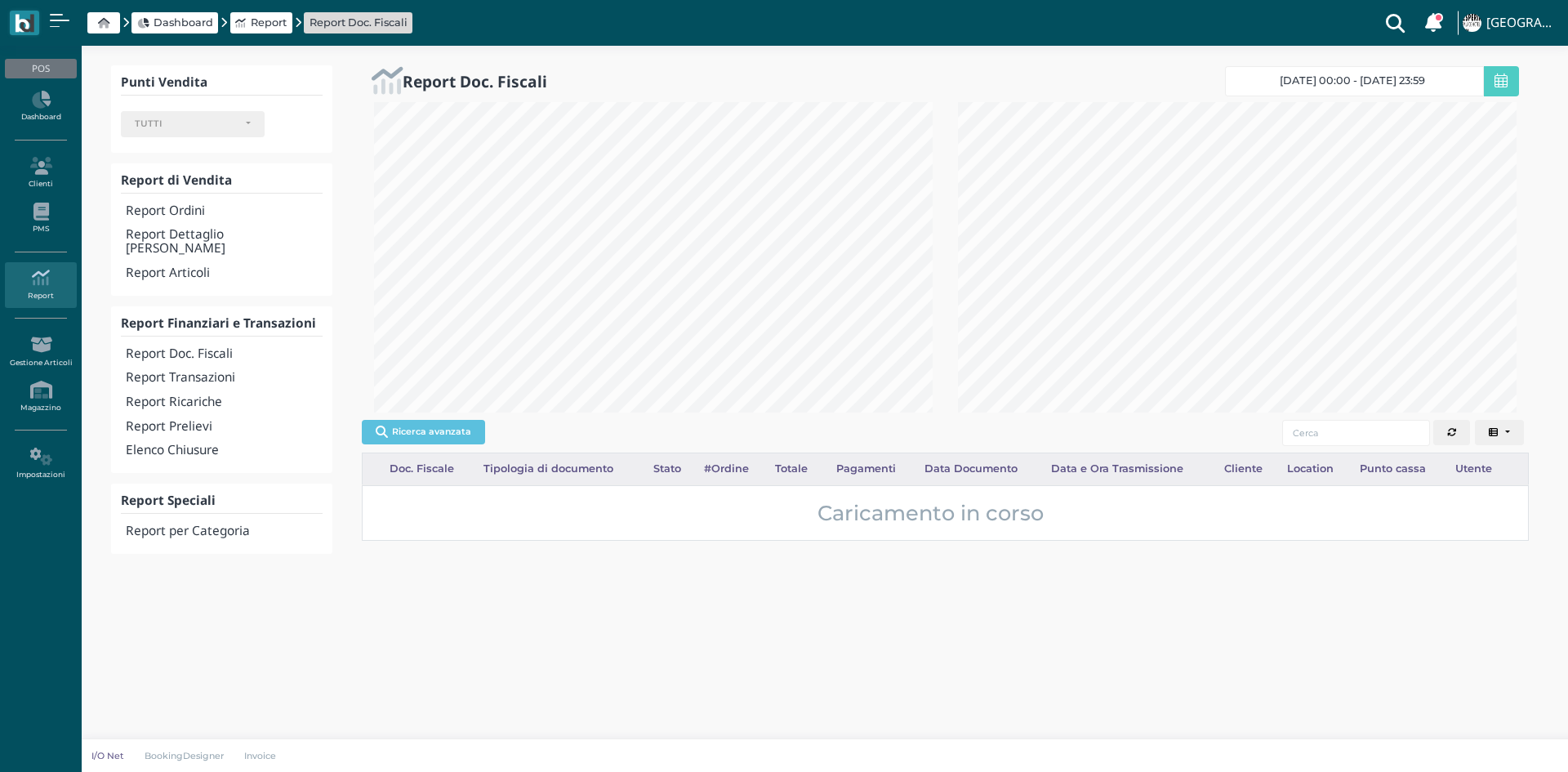
select select
click at [1308, 85] on span "18/08/25 00:00 - 18/08/25 23:59" at bounding box center [1352, 80] width 145 height 13
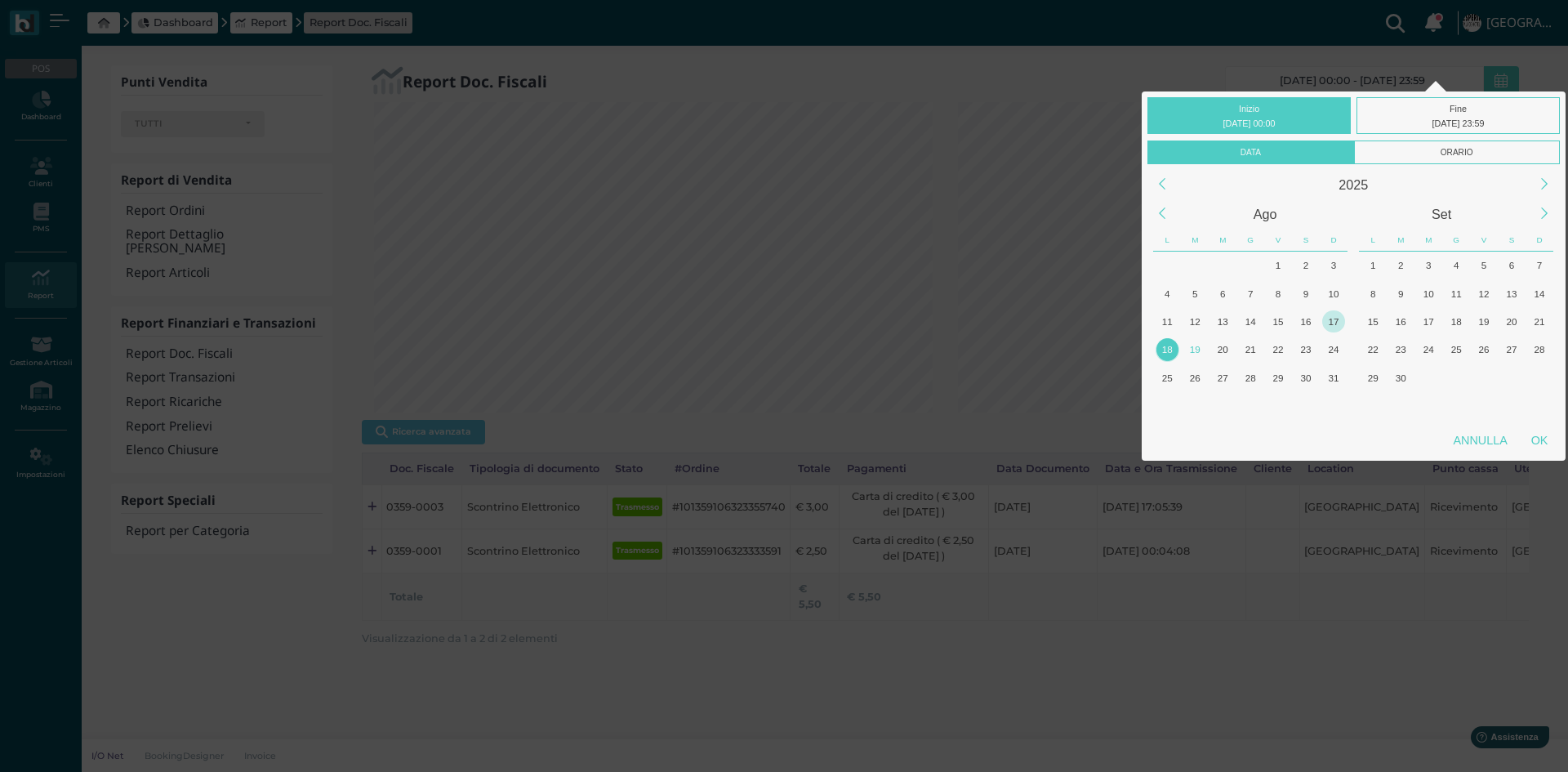
click at [1334, 316] on div "17" at bounding box center [1332, 321] width 22 height 22
click at [1163, 357] on div "18" at bounding box center [1167, 349] width 22 height 22
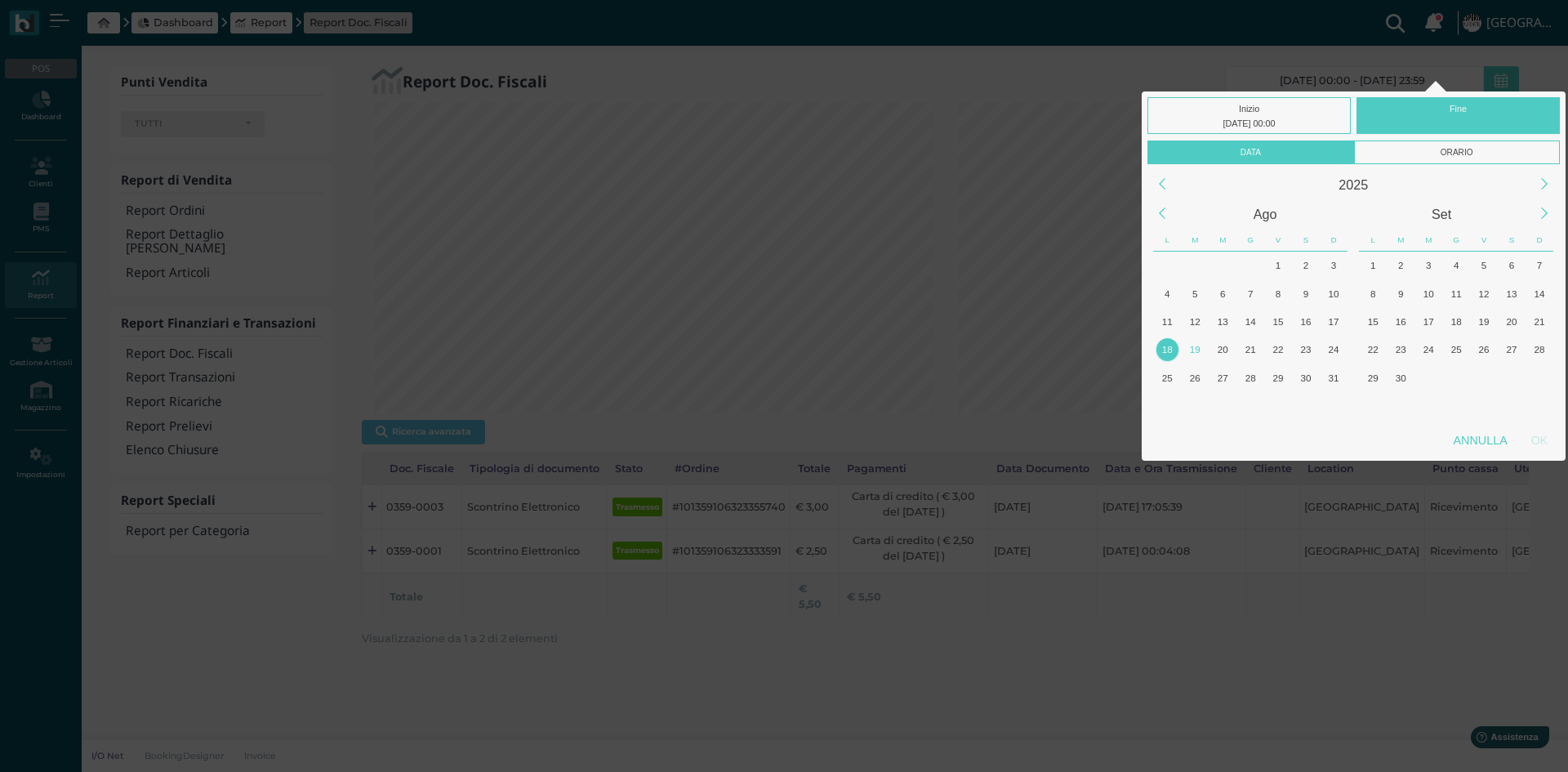
click at [1163, 357] on div "18" at bounding box center [1167, 349] width 22 height 22
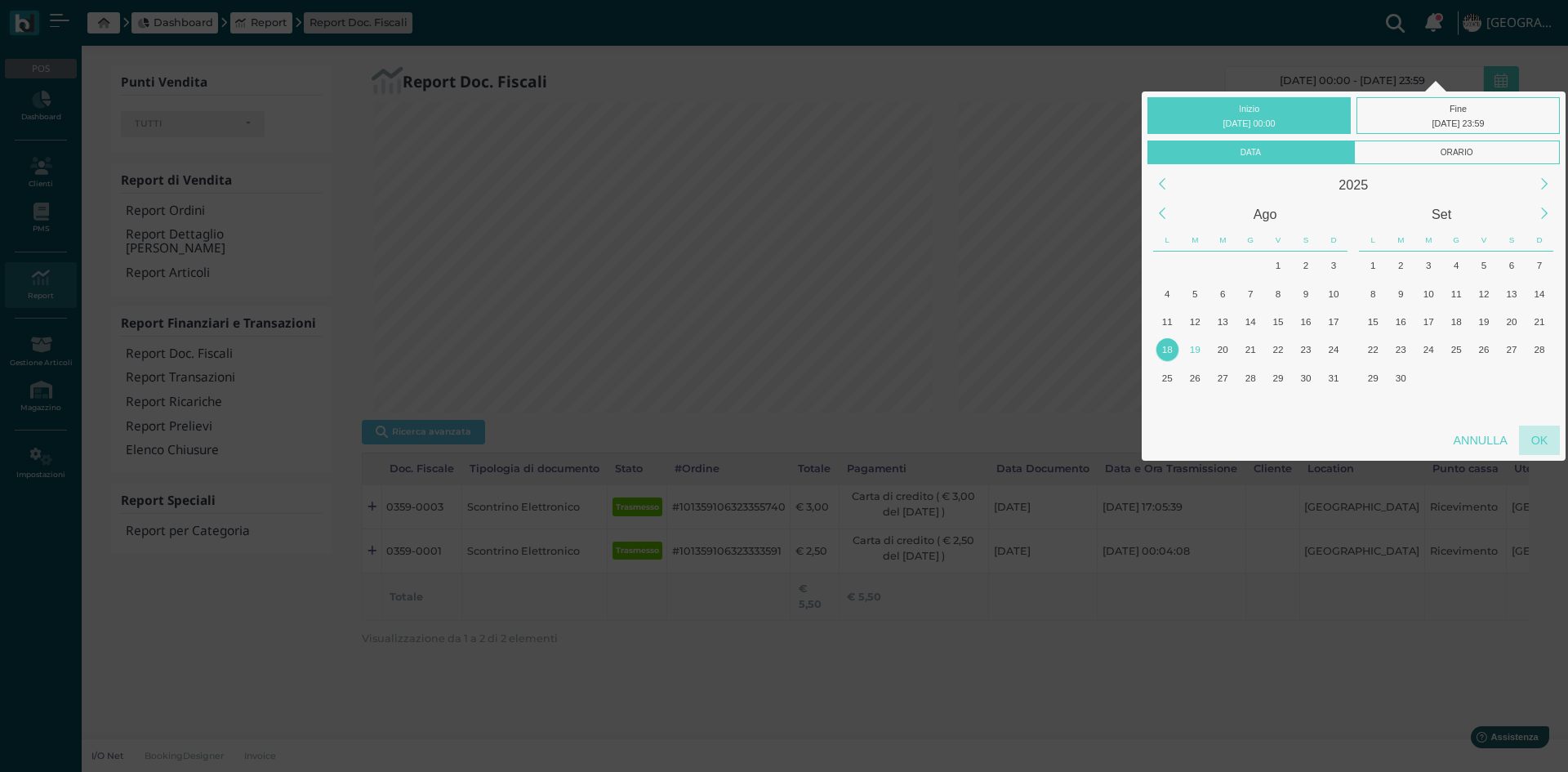
click at [1542, 439] on div "OK" at bounding box center [1539, 439] width 40 height 29
type input "18/08/2025 00:00 - 18/08/2025 23:59"
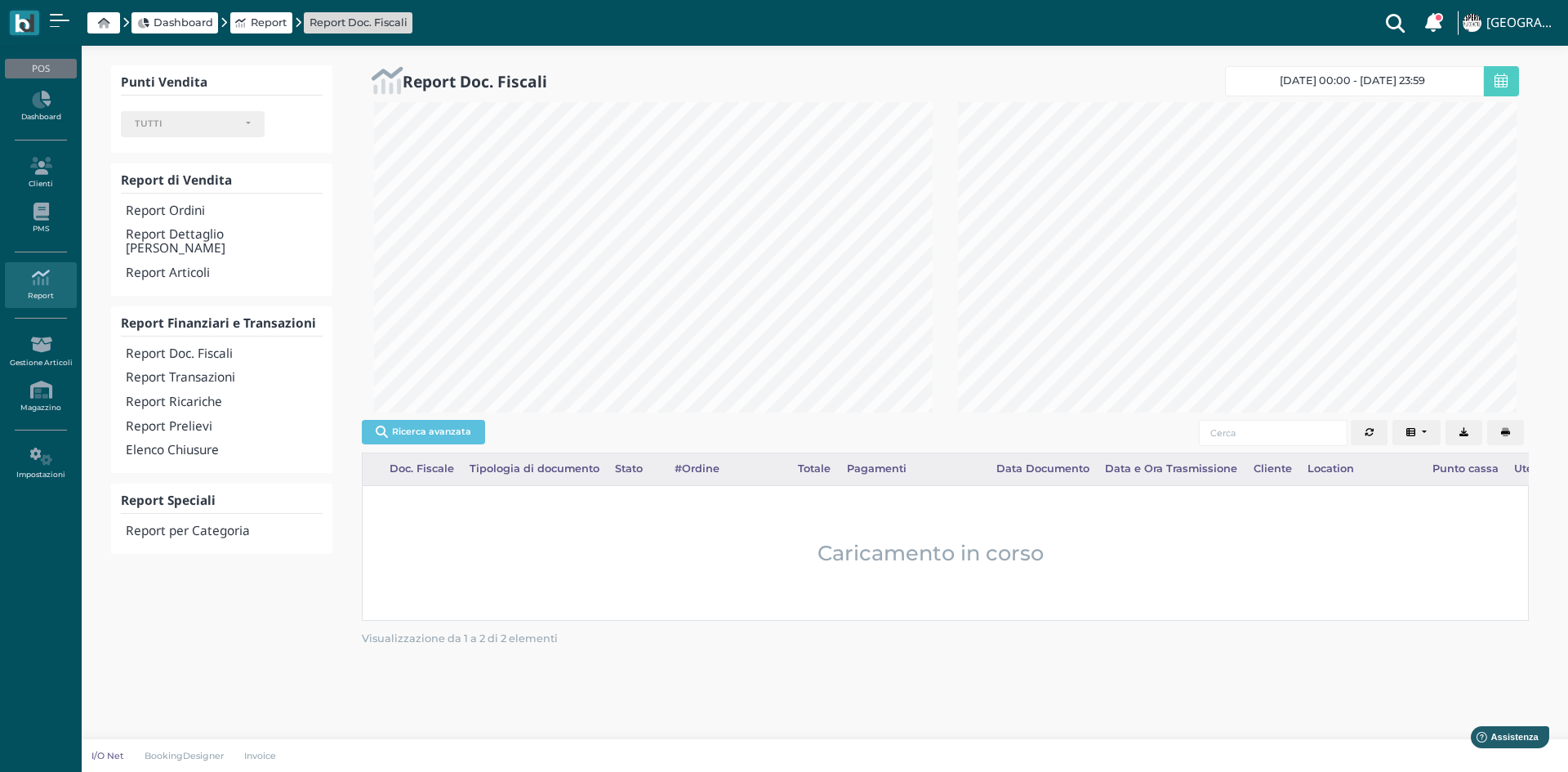
scroll to position [0, 226]
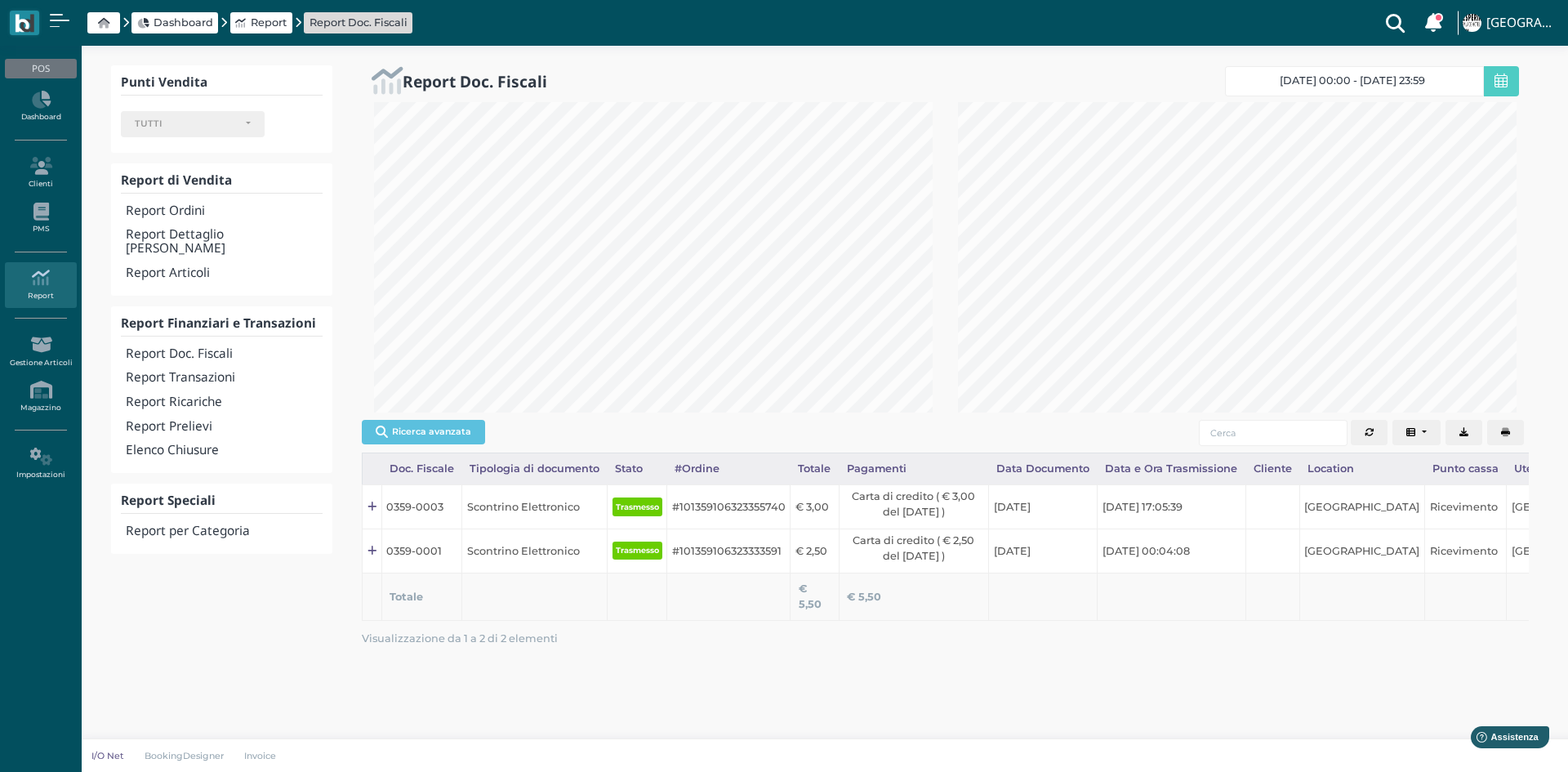
click at [1506, 430] on icon "button" at bounding box center [1506, 432] width 9 height 9
click at [183, 444] on h4 "Elenco Chiusure" at bounding box center [224, 451] width 197 height 14
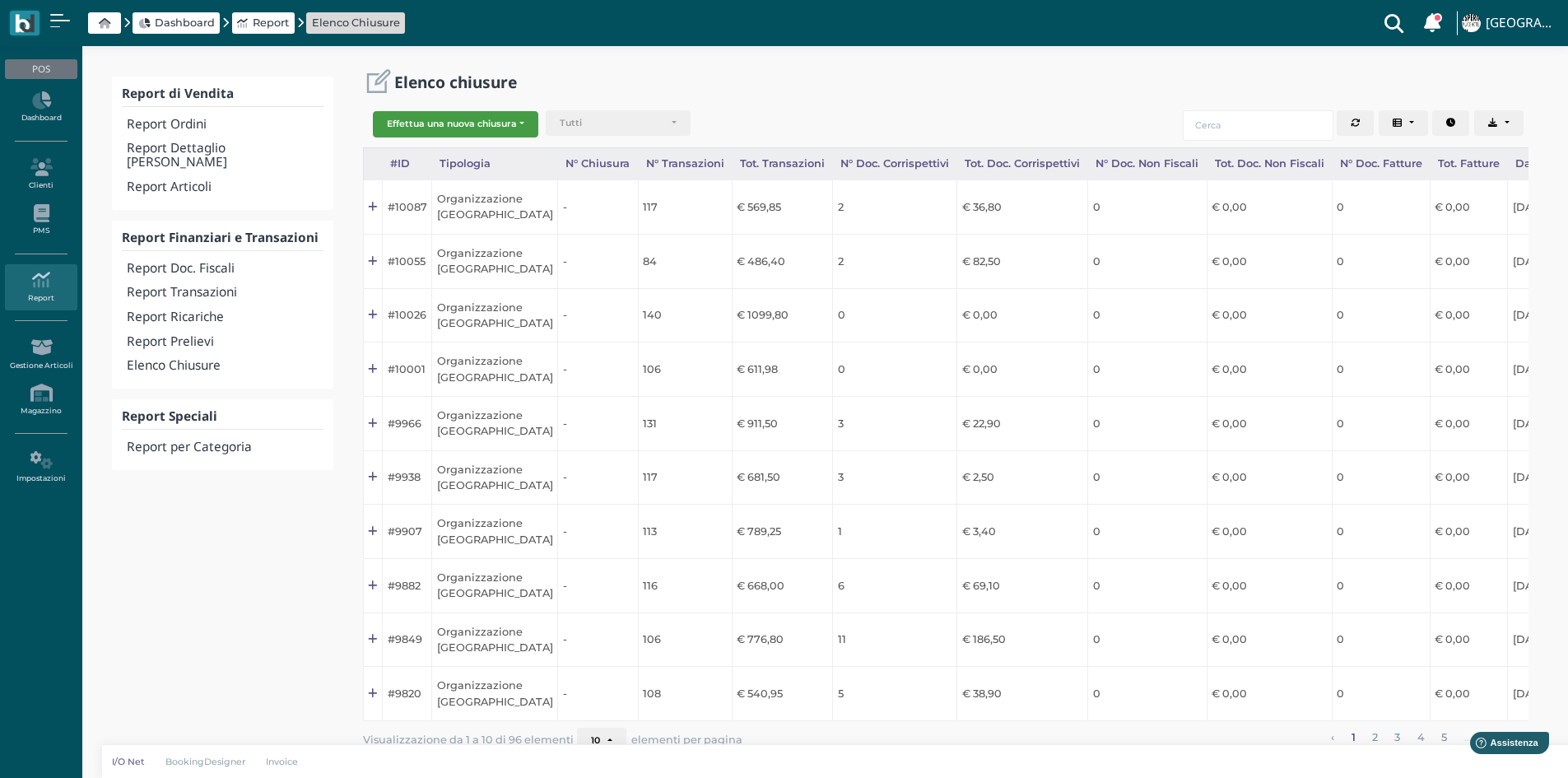
click at [513, 130] on button "Effettua una nuova chiusura" at bounding box center [455, 124] width 166 height 27
click at [440, 161] on span "Organizzazione" at bounding box center [437, 151] width 128 height 21
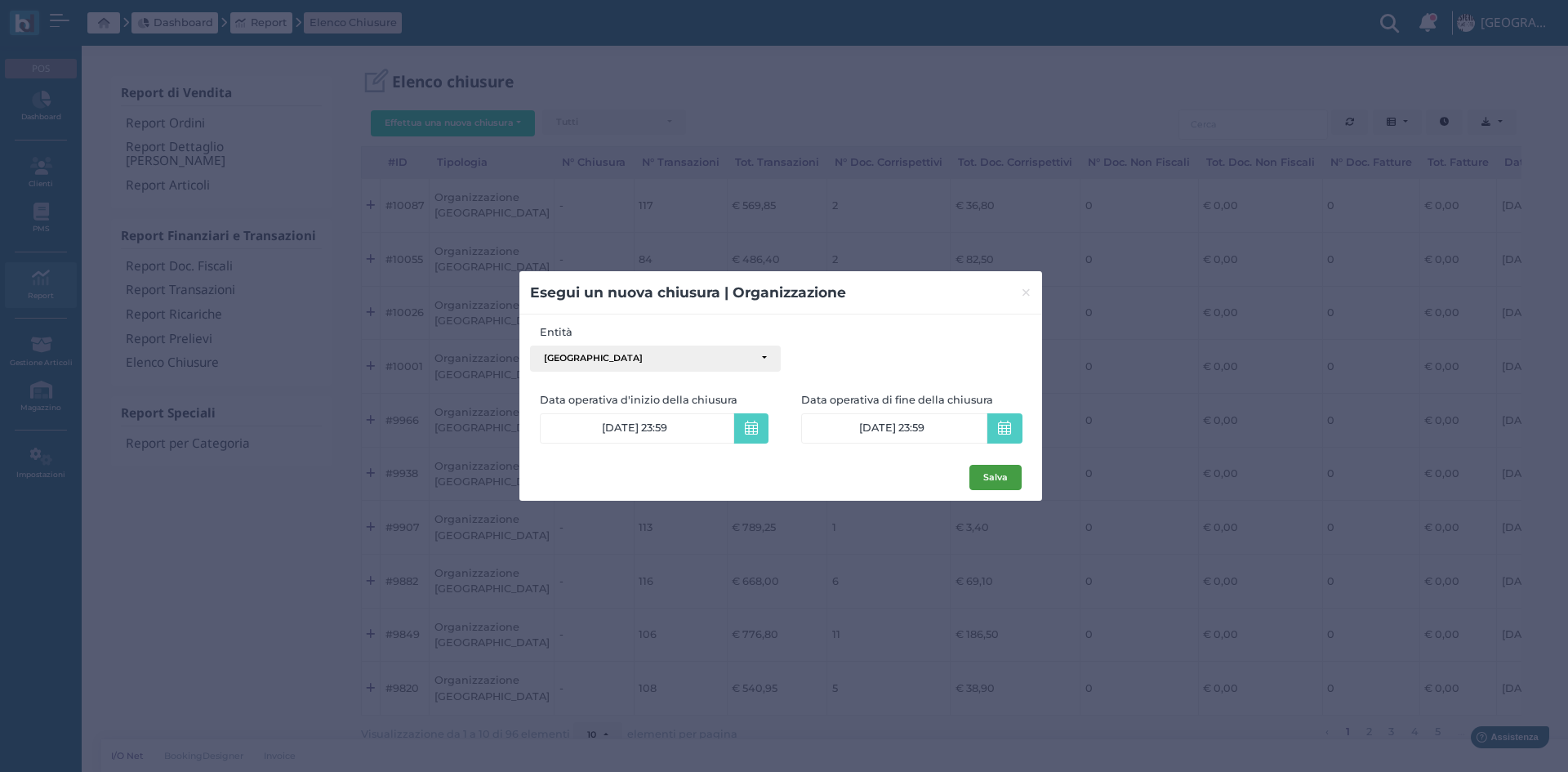
click at [993, 476] on button "Salva" at bounding box center [995, 478] width 52 height 26
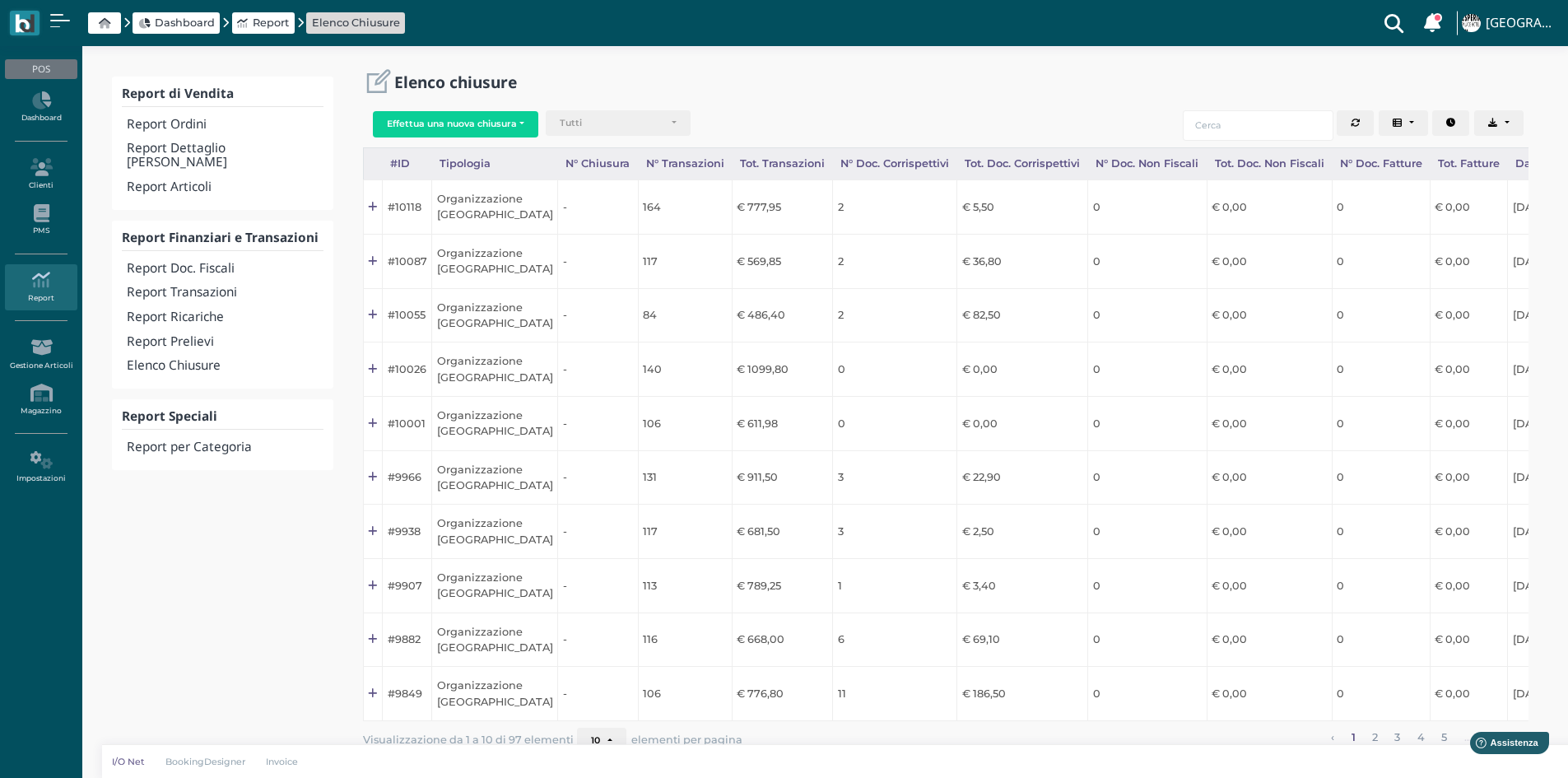
scroll to position [0, 165]
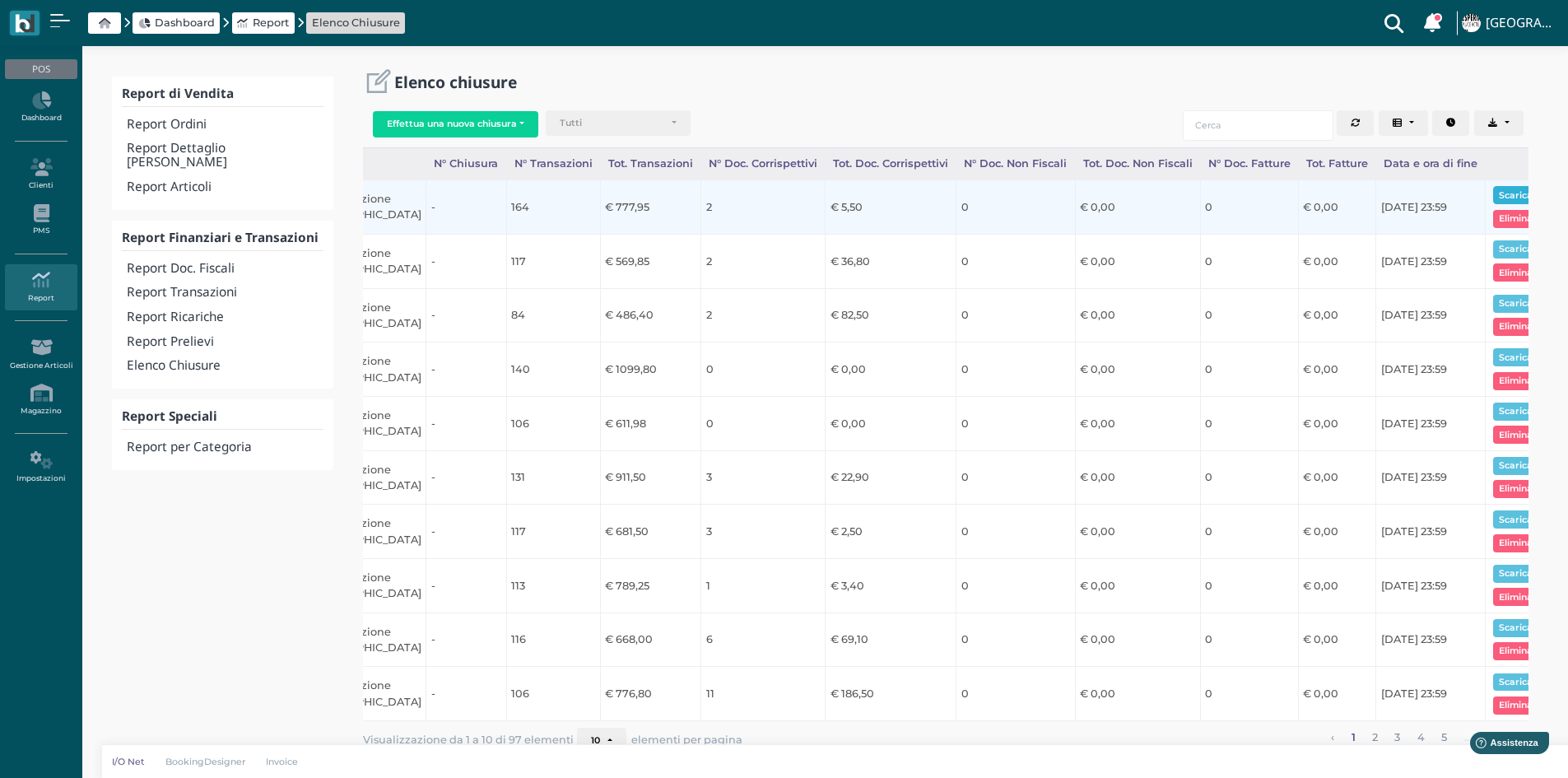
click at [1493, 188] on button "Scarica pdf" at bounding box center [1524, 195] width 63 height 18
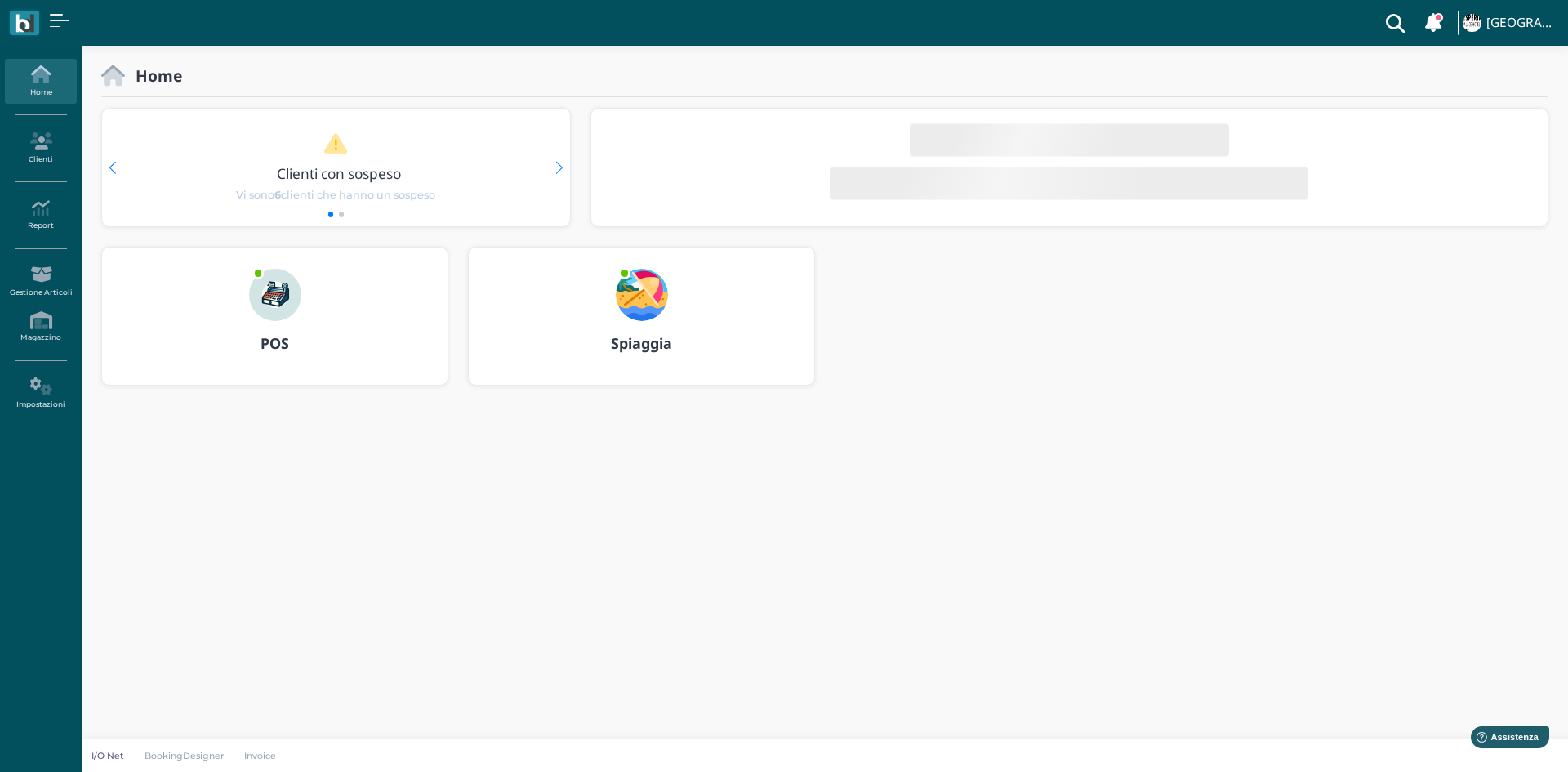
click at [265, 290] on img at bounding box center [275, 294] width 52 height 52
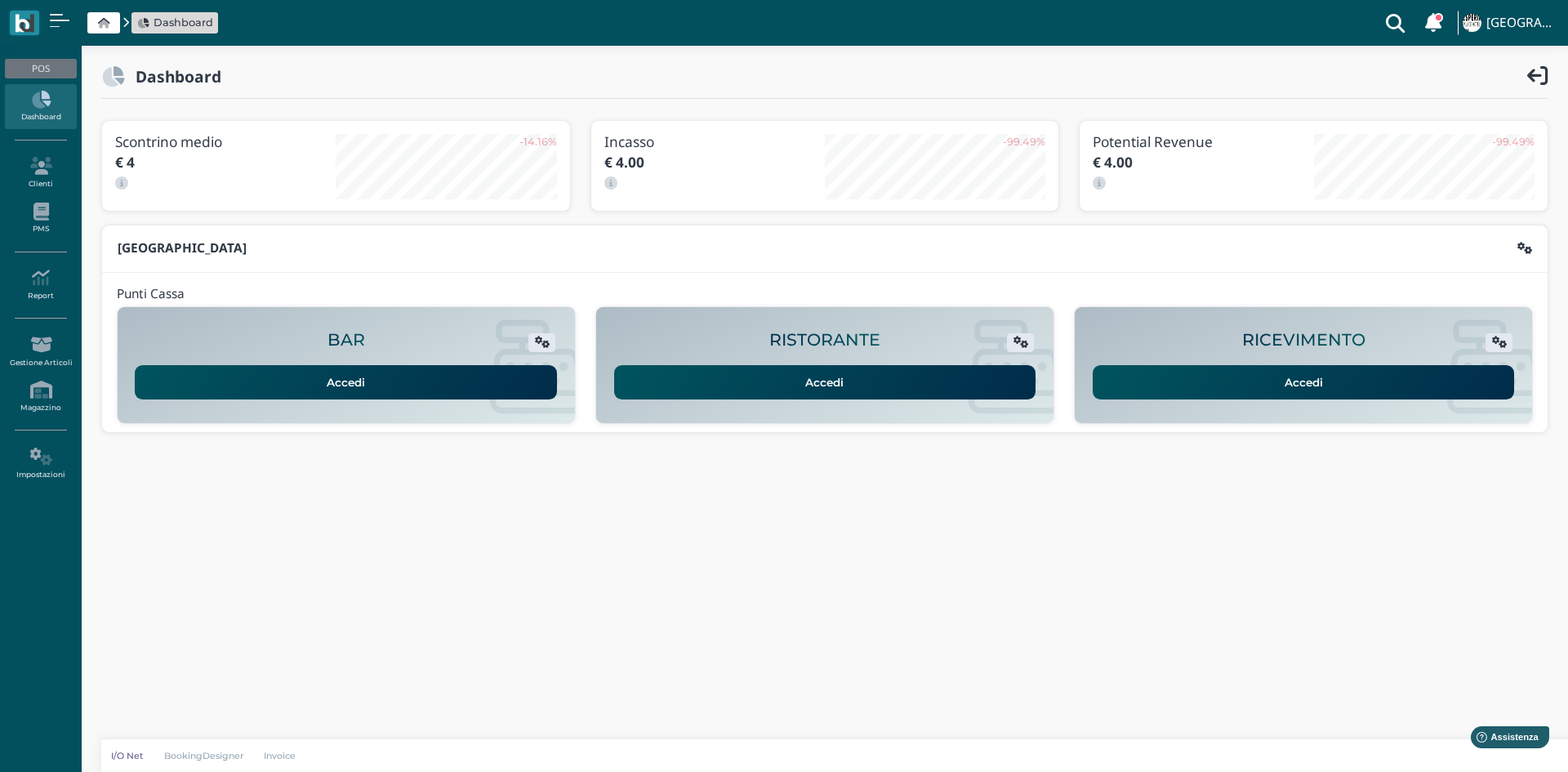
click at [1272, 406] on div "RICEVIMENTO Accedi" at bounding box center [1303, 364] width 458 height 98
click at [1275, 386] on link "Accedi" at bounding box center [1304, 382] width 422 height 34
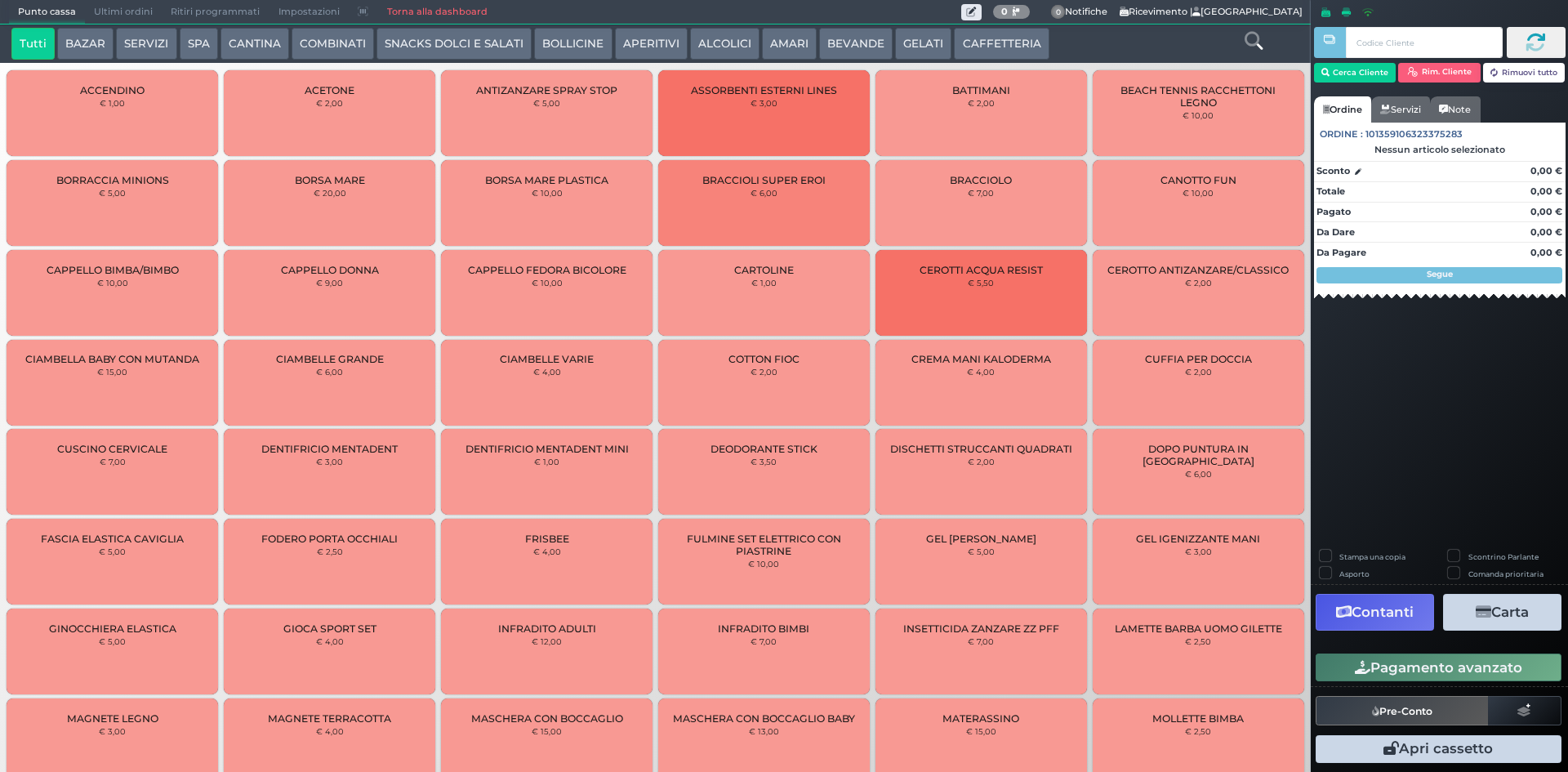
click at [414, 34] on button "SNACKS DOLCI E SALATI" at bounding box center [454, 44] width 155 height 33
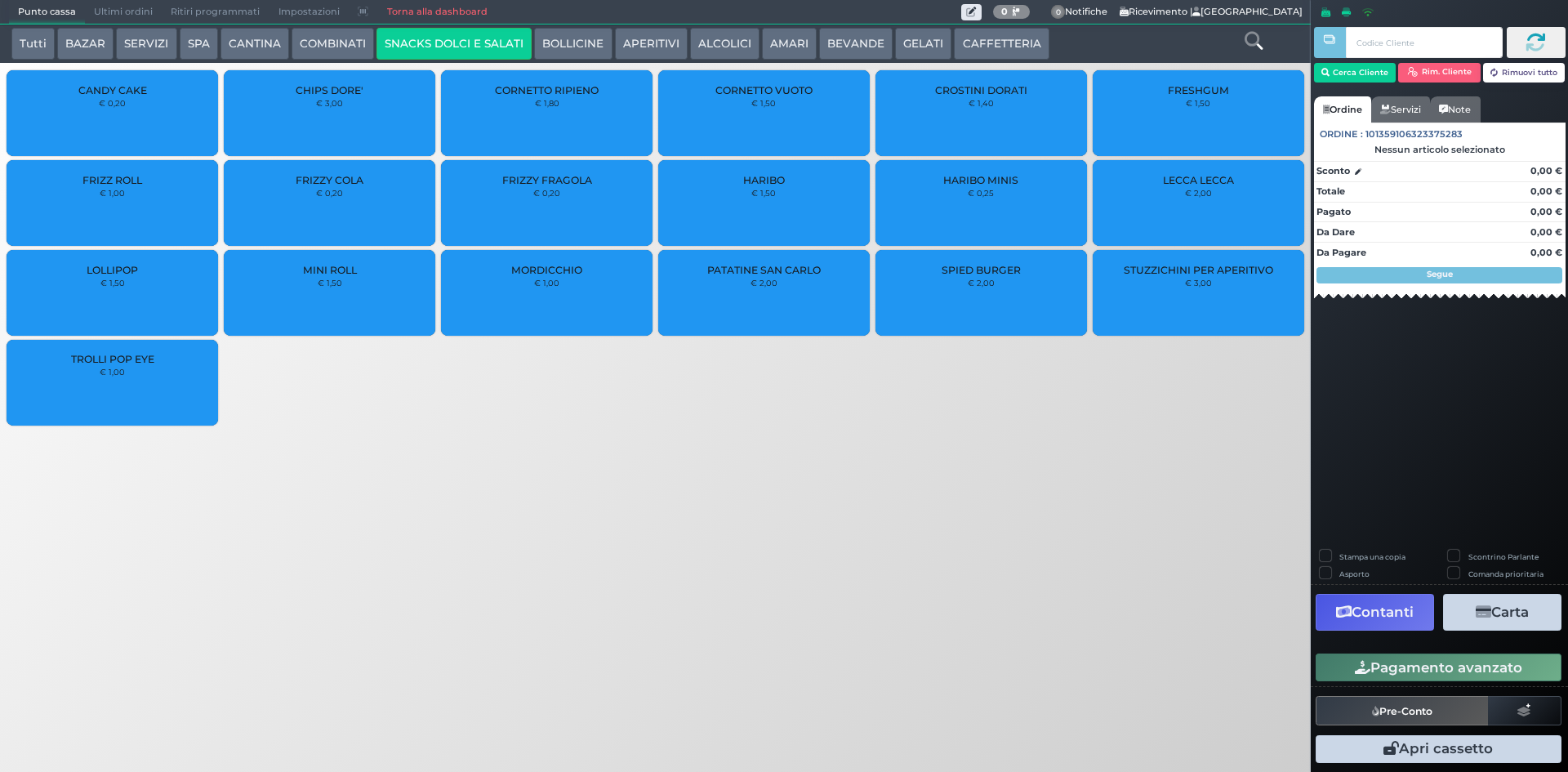
click at [1055, 111] on div "CROSTINI DORATI € 1,40" at bounding box center [981, 113] width 211 height 85
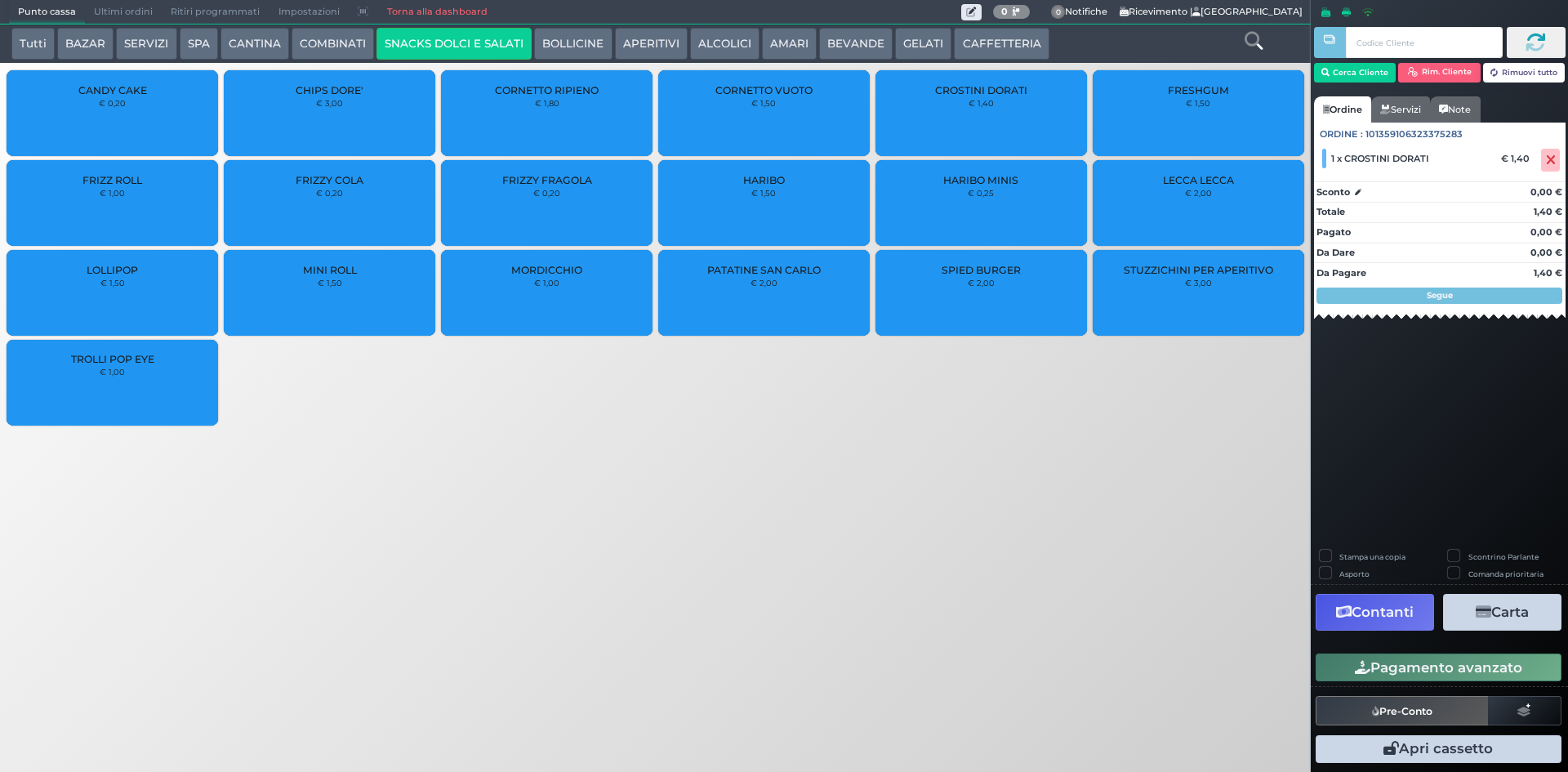
click at [822, 290] on div "PATATINE SAN CARLO € 2,00" at bounding box center [764, 292] width 211 height 85
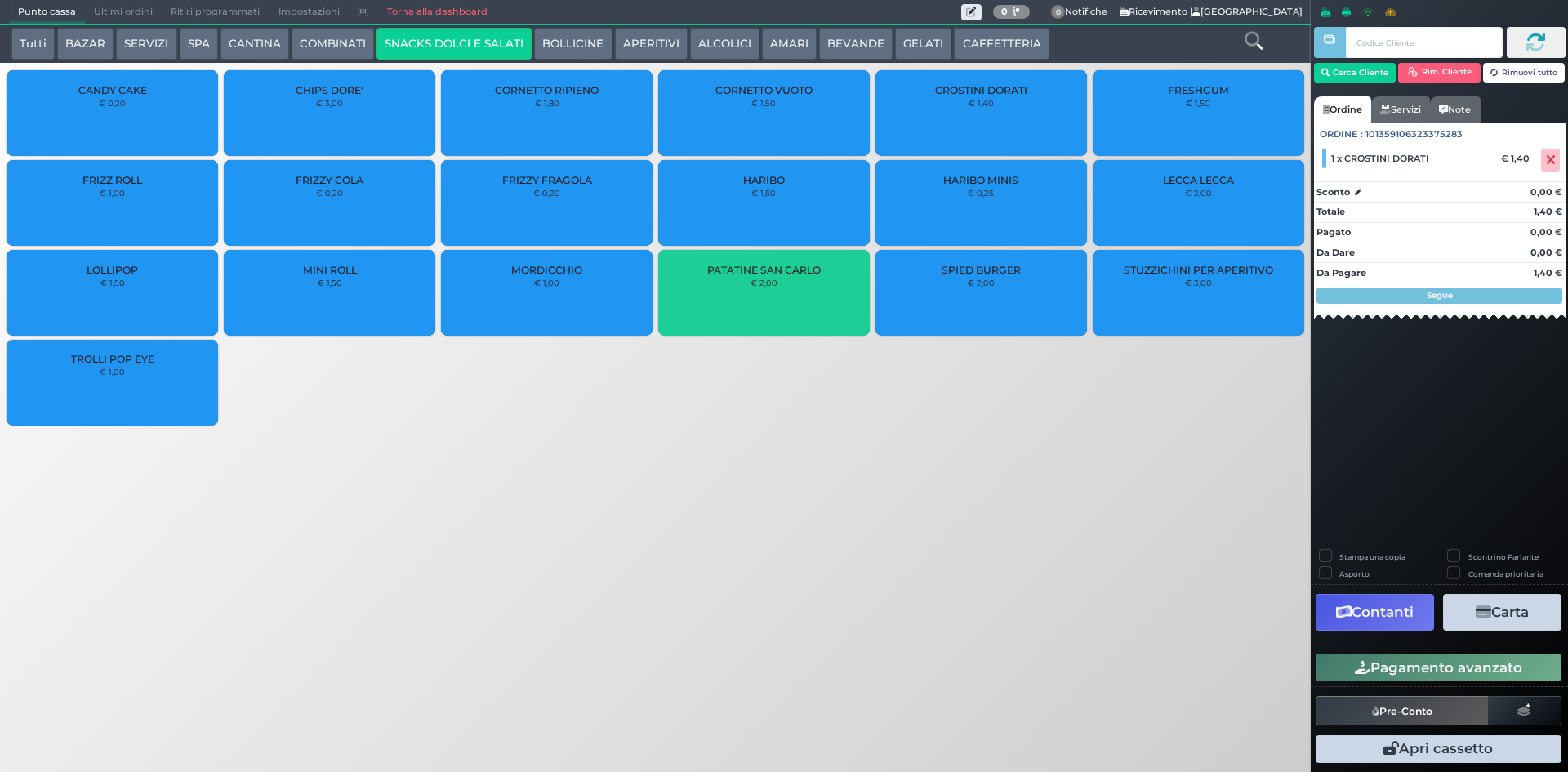
click at [822, 290] on div "PATATINE SAN CARLO € 2,00" at bounding box center [764, 292] width 211 height 85
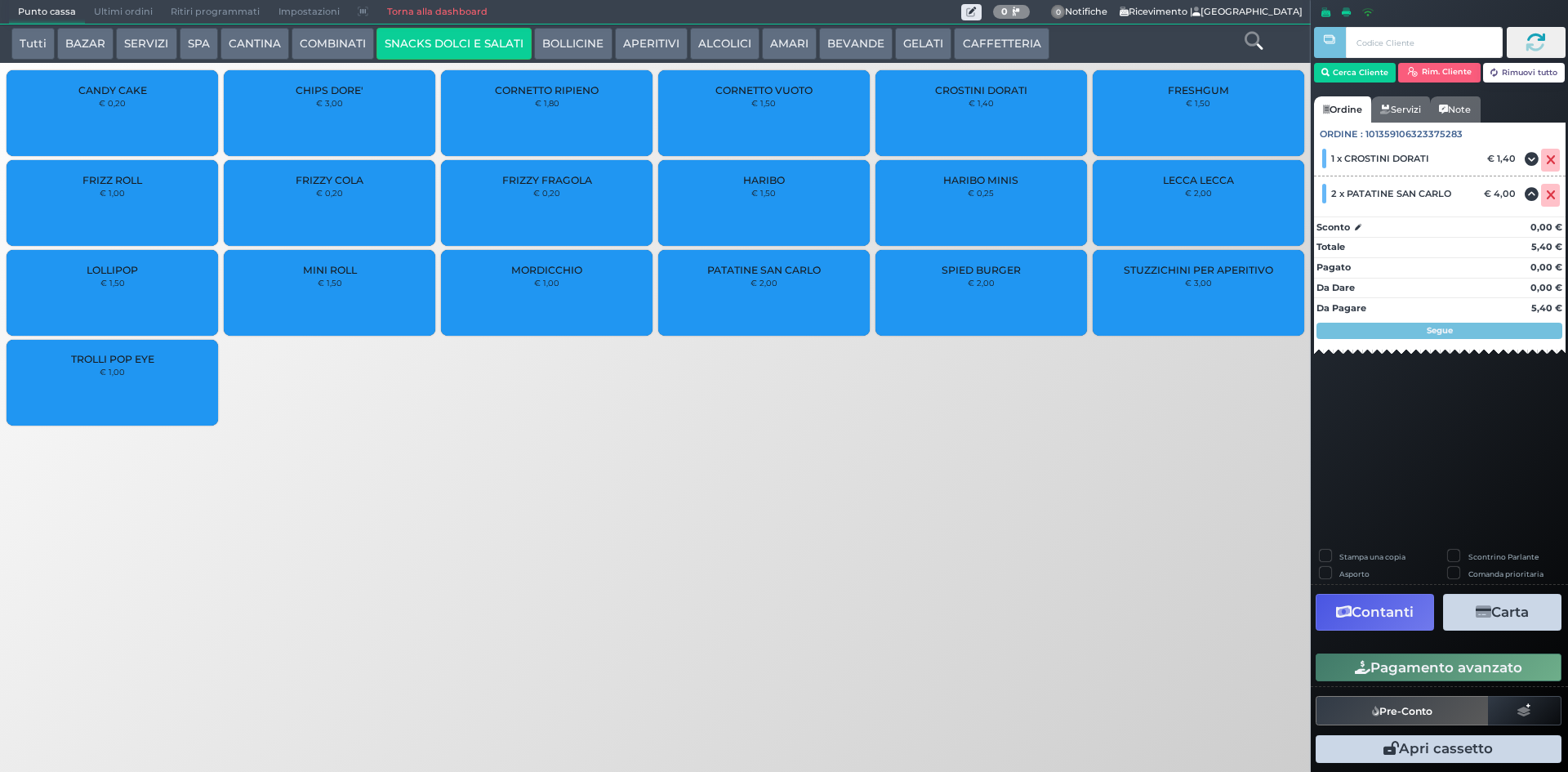
click at [1339, 557] on label "Stampa una copia" at bounding box center [1372, 556] width 66 height 11
checkbox input "true"
click at [1501, 612] on button "Carta" at bounding box center [1502, 613] width 119 height 37
